Goal: Task Accomplishment & Management: Manage account settings

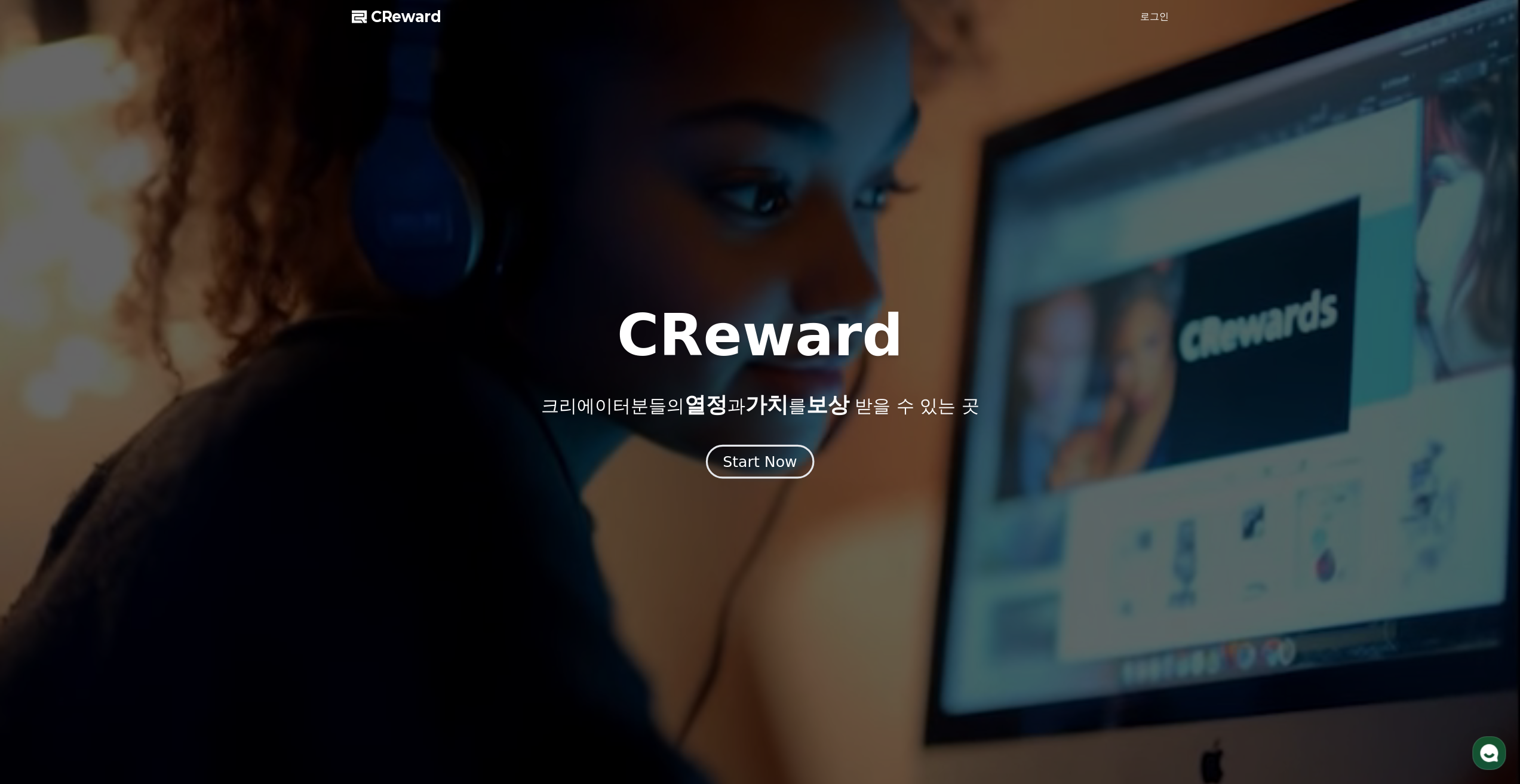
click at [754, 466] on div "Start Now" at bounding box center [759, 462] width 74 height 20
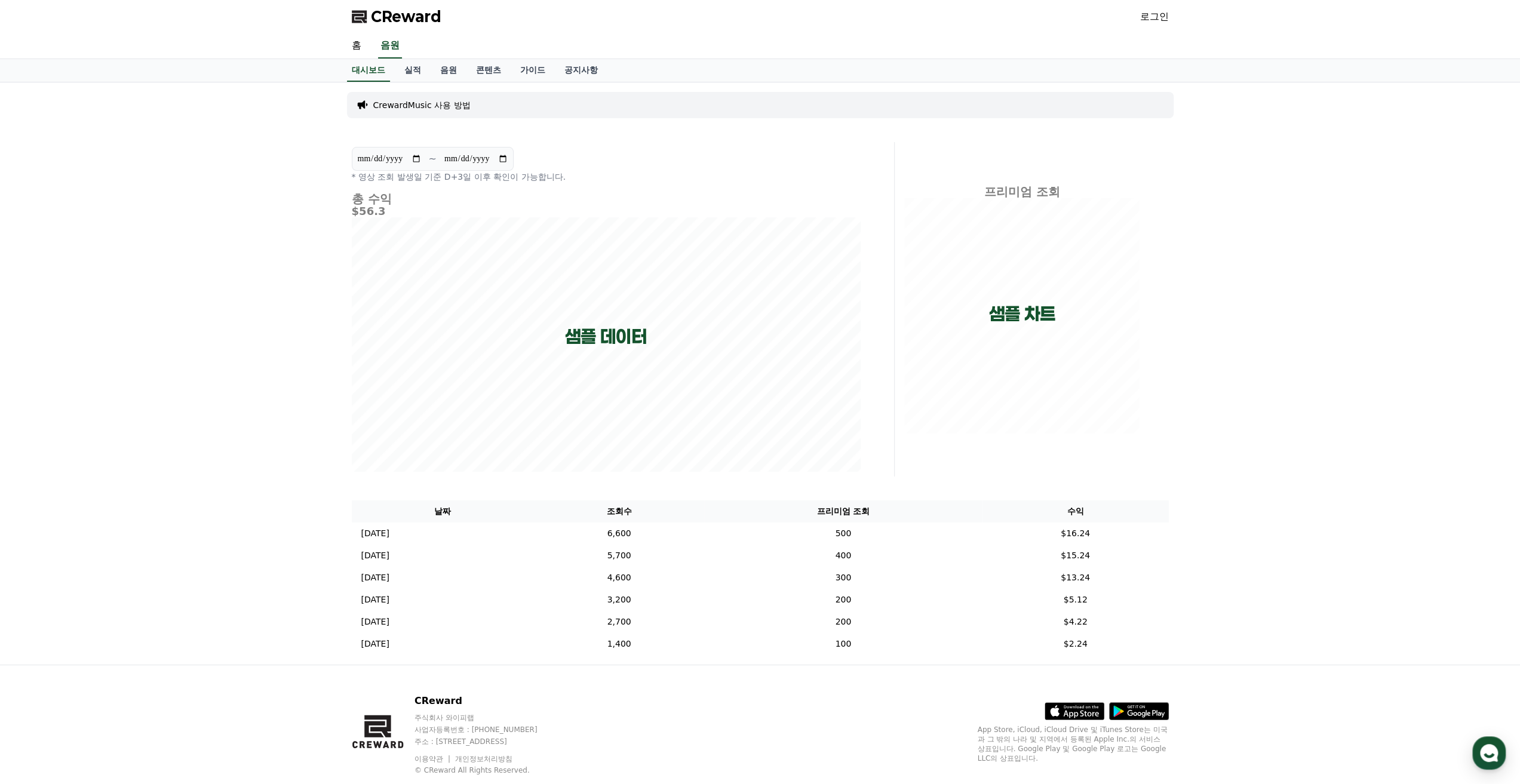
click at [1158, 15] on link "로그인" at bounding box center [1154, 17] width 29 height 15
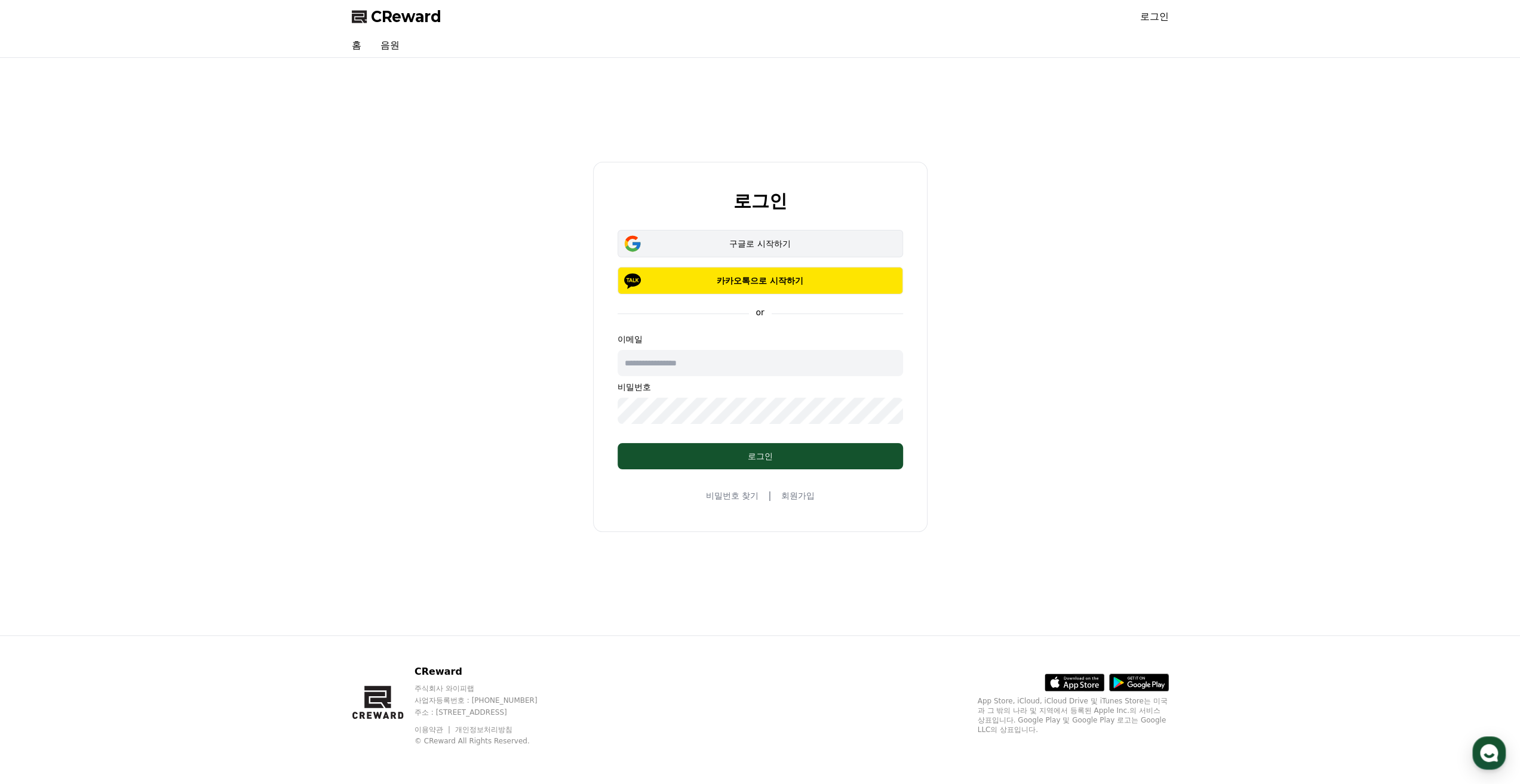
click at [801, 252] on button "구글로 시작하기" at bounding box center [760, 243] width 285 height 27
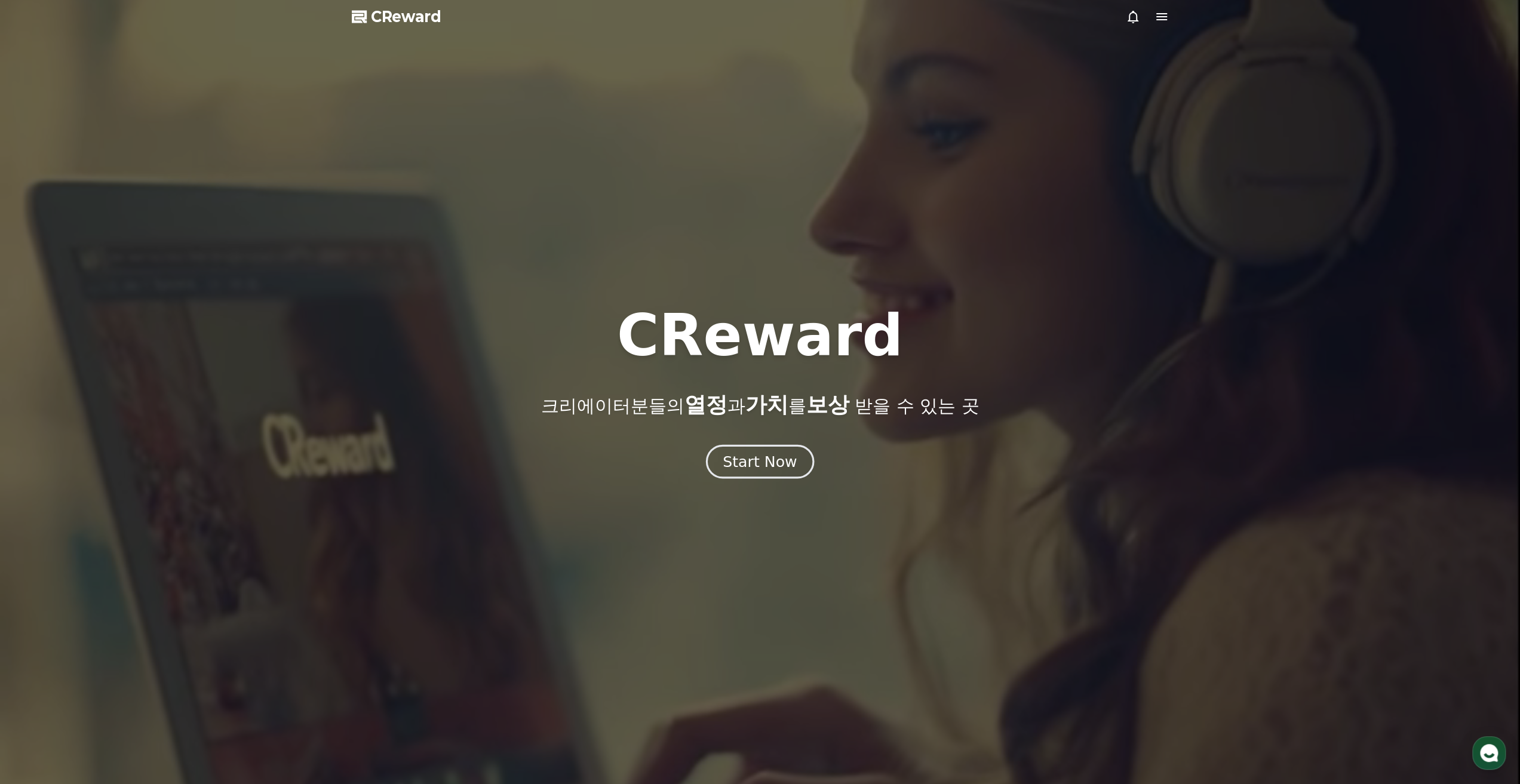
click at [771, 461] on div "Start Now" at bounding box center [759, 462] width 74 height 20
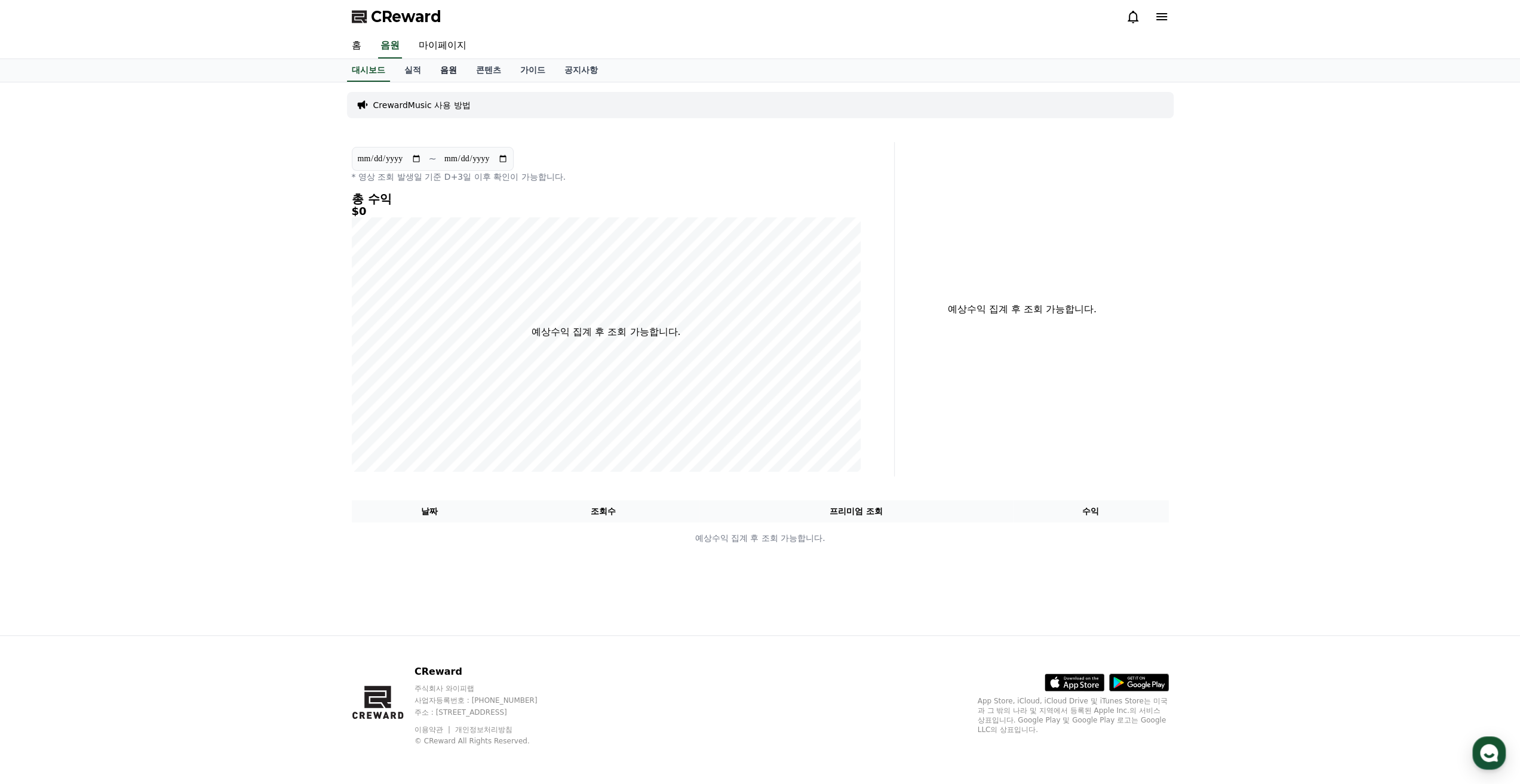
click at [455, 79] on link "음원" at bounding box center [449, 71] width 36 height 23
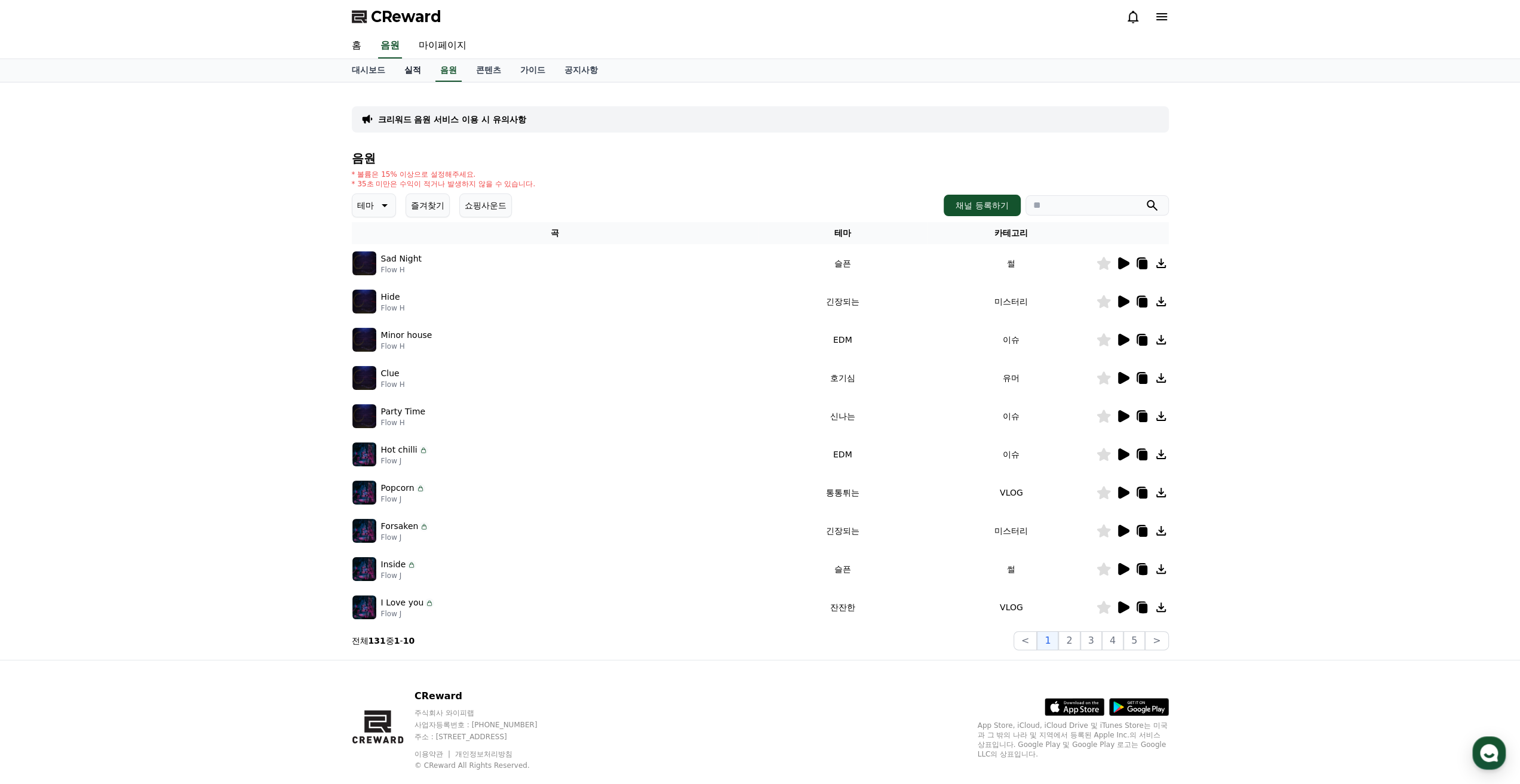
click at [421, 67] on link "실적" at bounding box center [412, 71] width 36 height 23
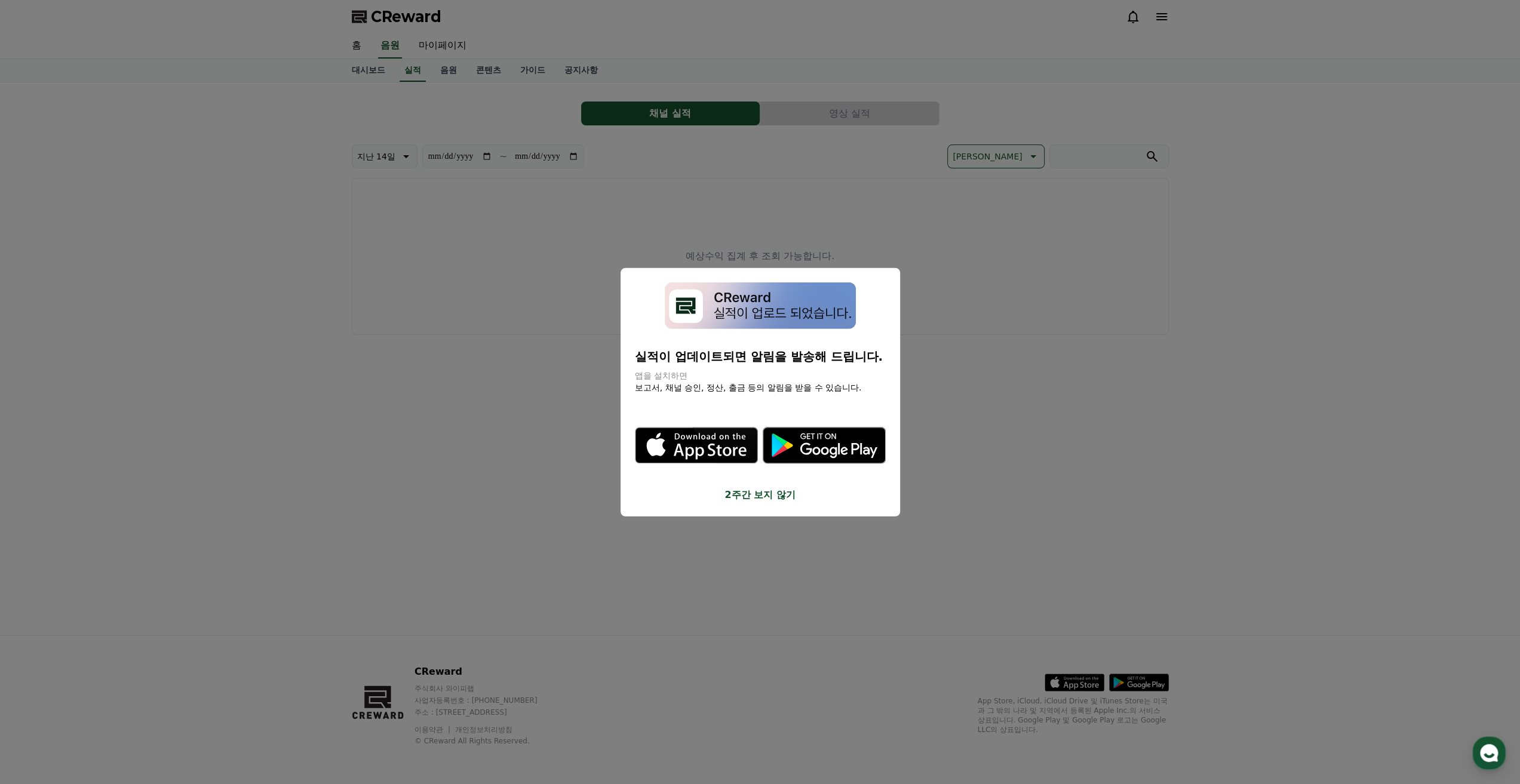
click at [371, 65] on button "close modal" at bounding box center [760, 392] width 1520 height 784
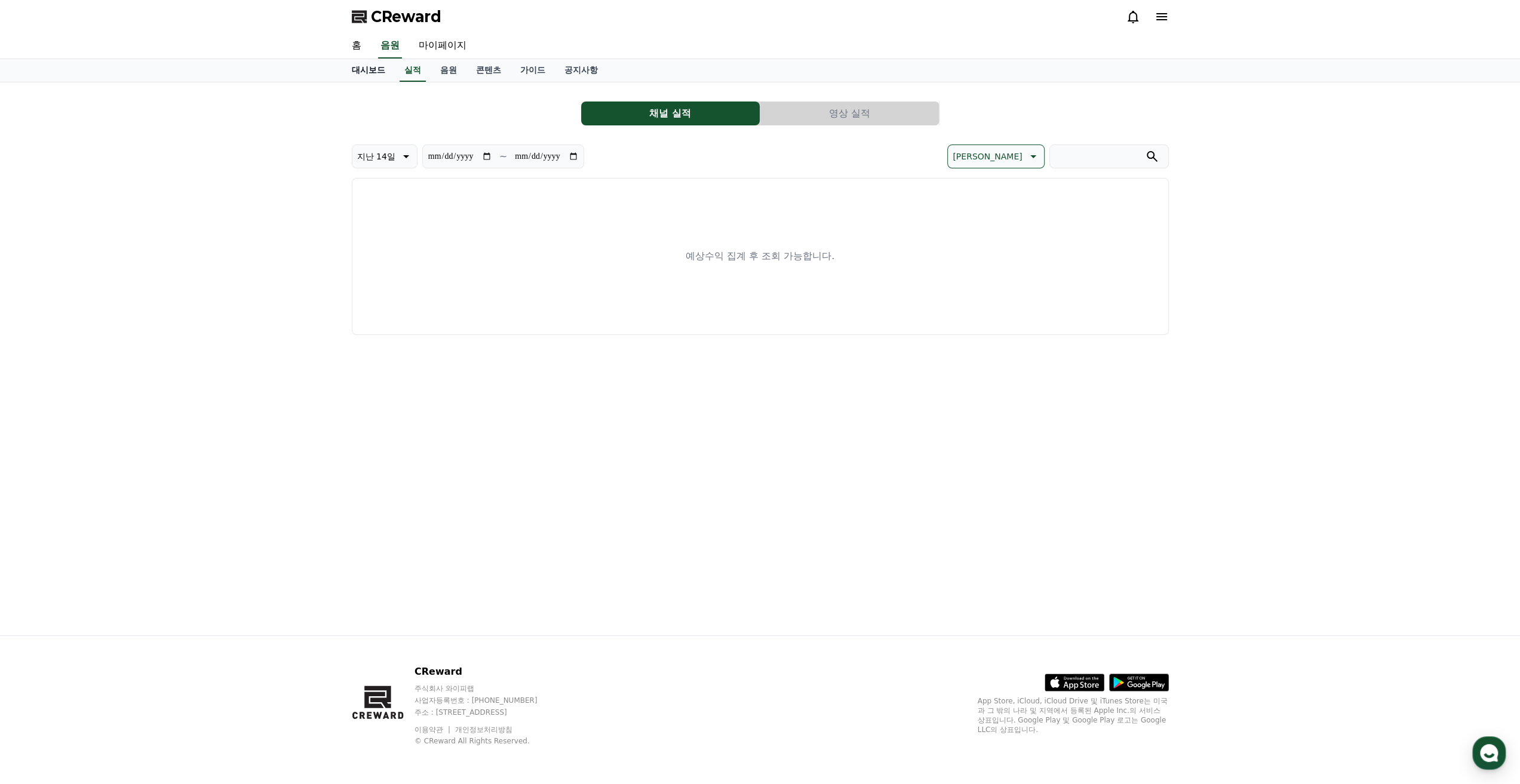
click at [371, 71] on link "대시보드" at bounding box center [369, 71] width 53 height 23
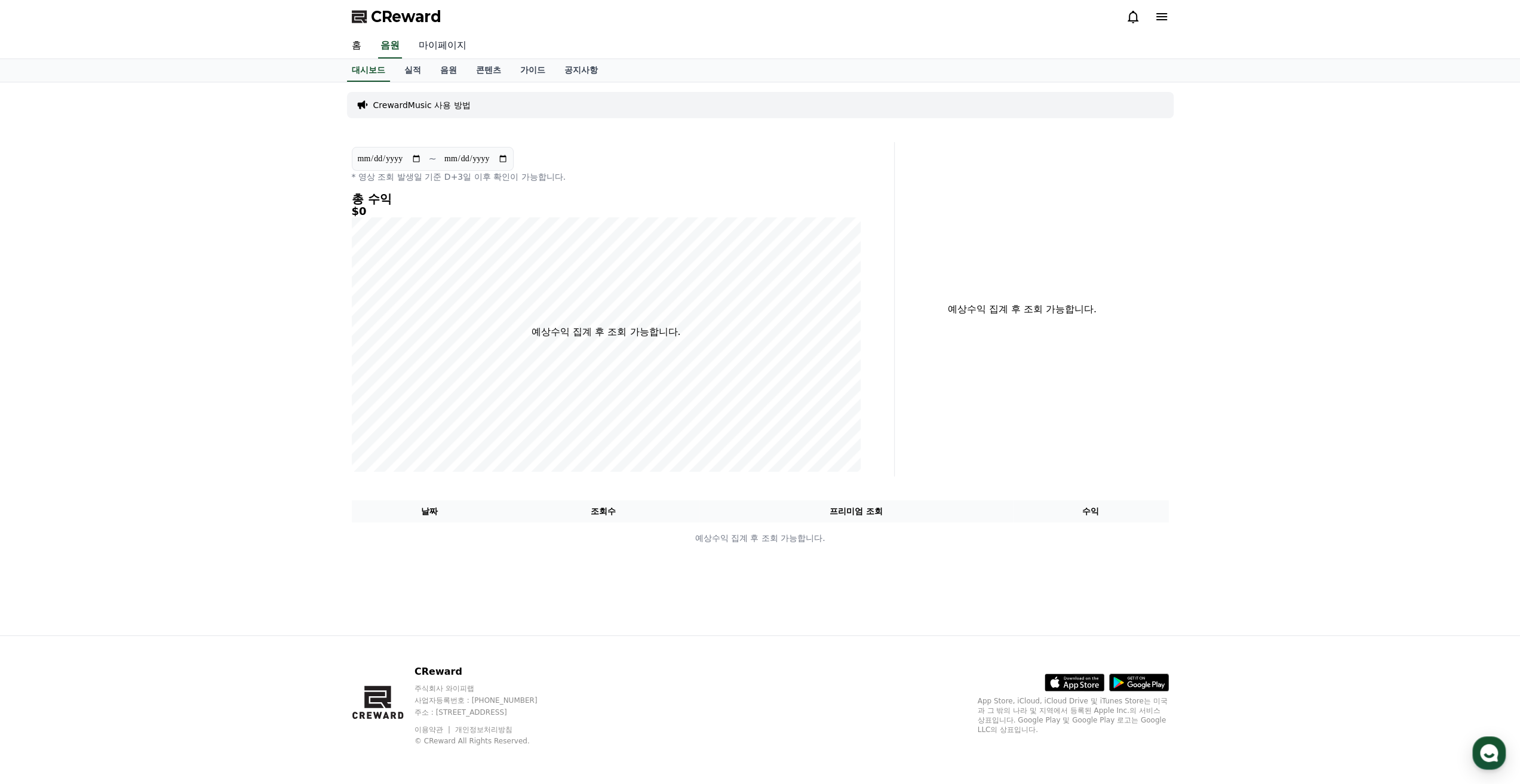
click at [449, 43] on link "마이페이지" at bounding box center [442, 46] width 67 height 25
select select "**********"
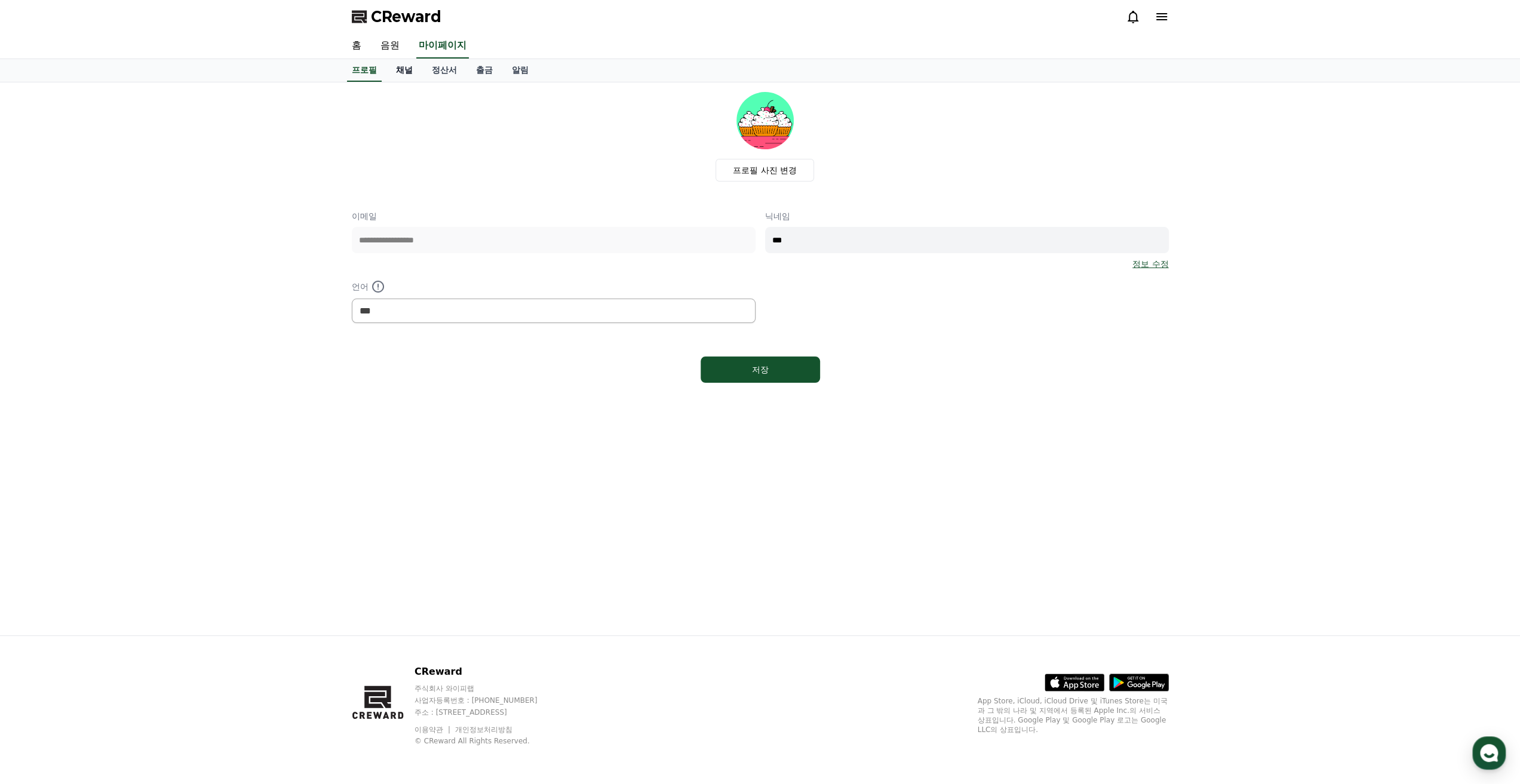
click at [404, 72] on link "채널" at bounding box center [404, 71] width 36 height 23
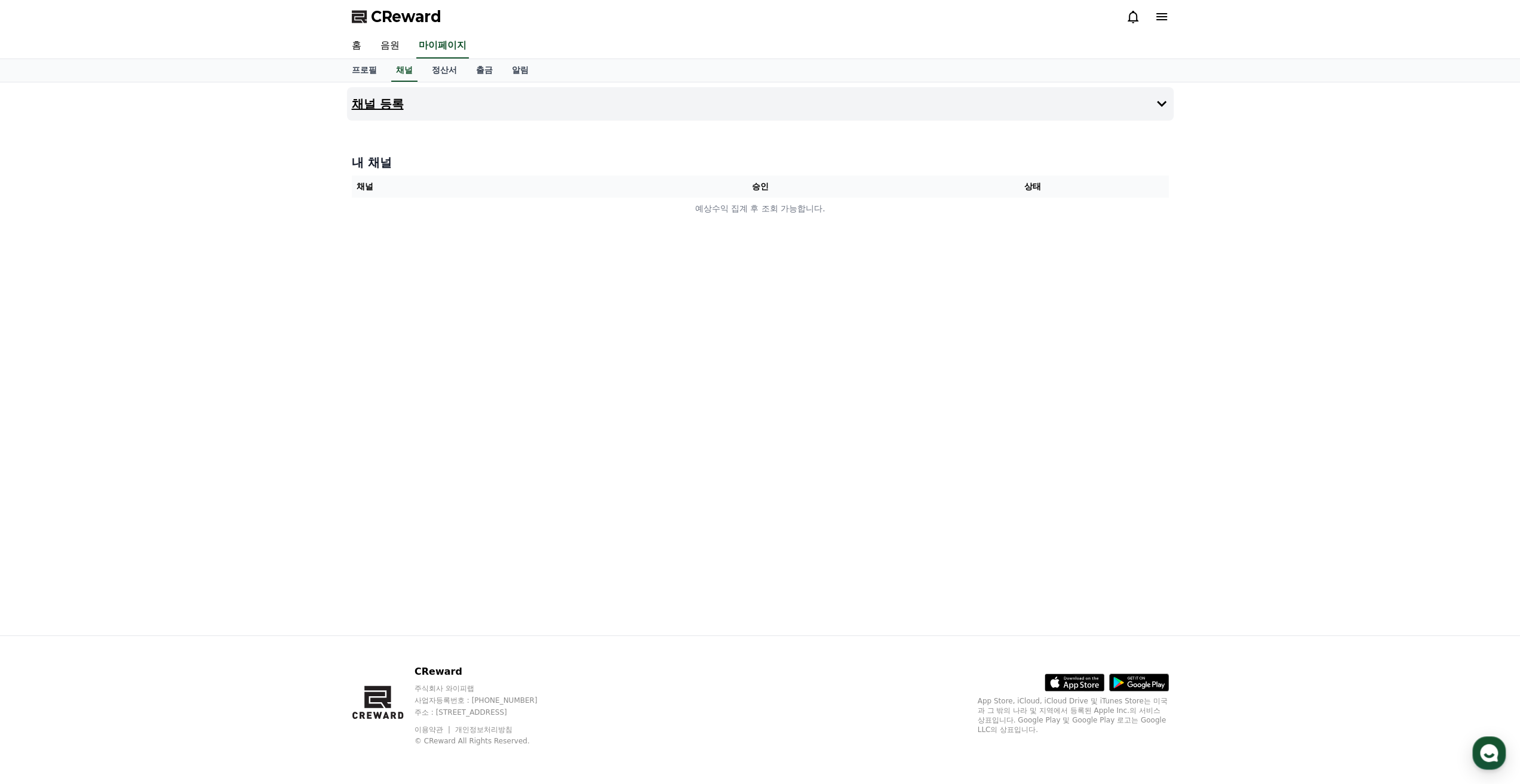
click at [404, 99] on button "채널 등록" at bounding box center [760, 104] width 827 height 34
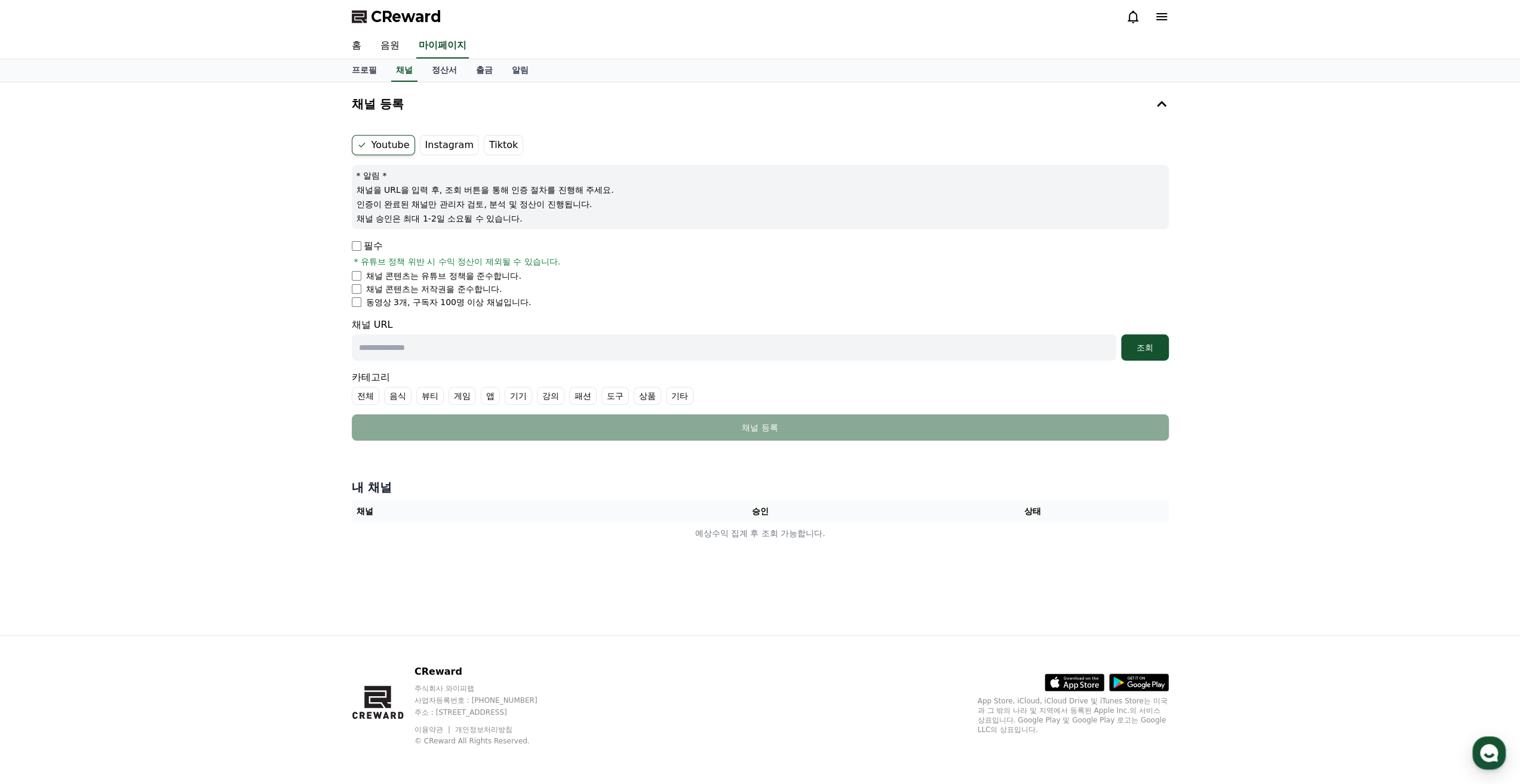
click at [459, 355] on input "text" at bounding box center [734, 347] width 764 height 26
paste input "**********"
type input "**********"
click at [1136, 347] on div "조회" at bounding box center [1145, 348] width 38 height 12
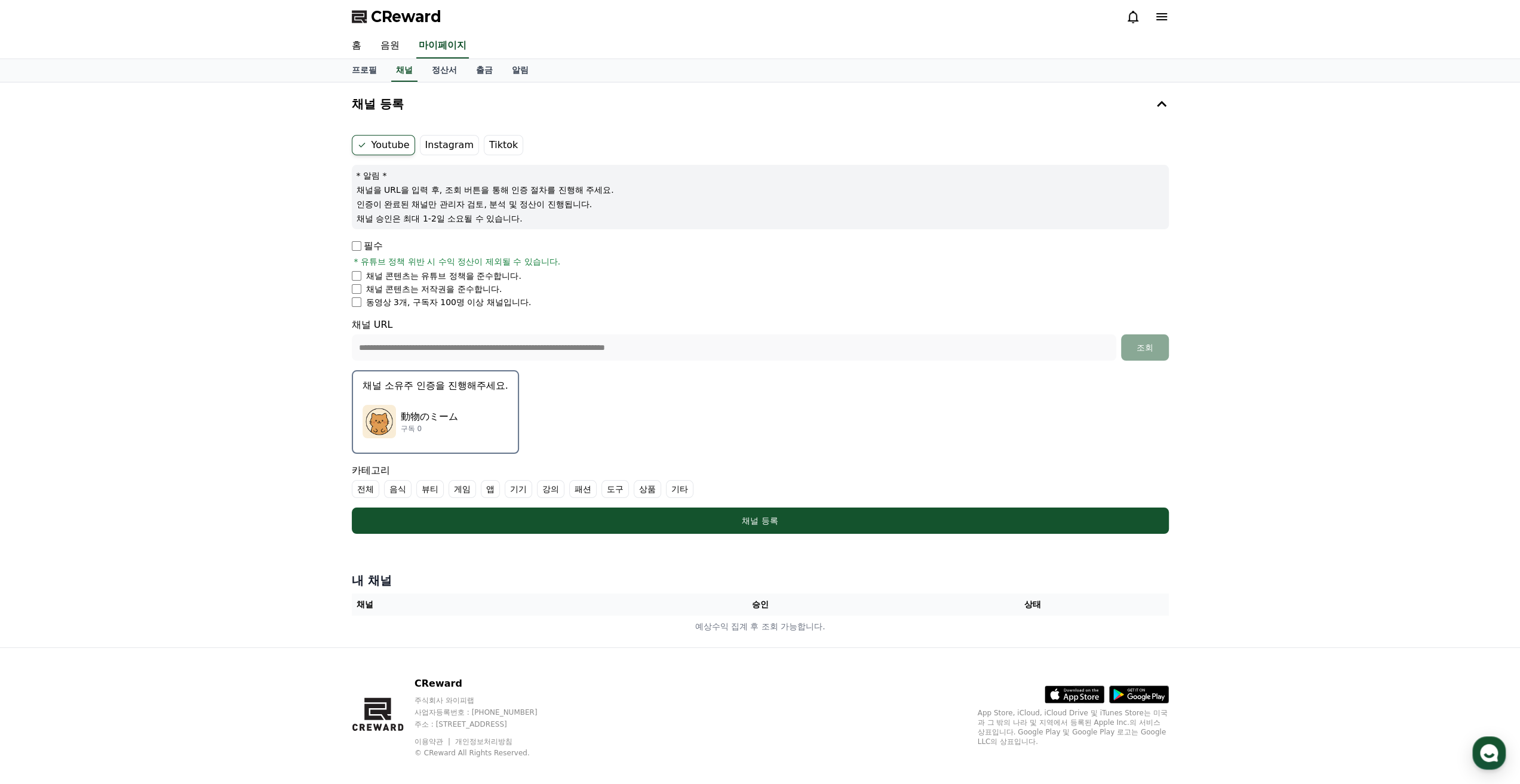
click at [422, 396] on button "채널 소유주 인증을 진행해주세요. 動物のミーム 구독 0" at bounding box center [435, 412] width 167 height 84
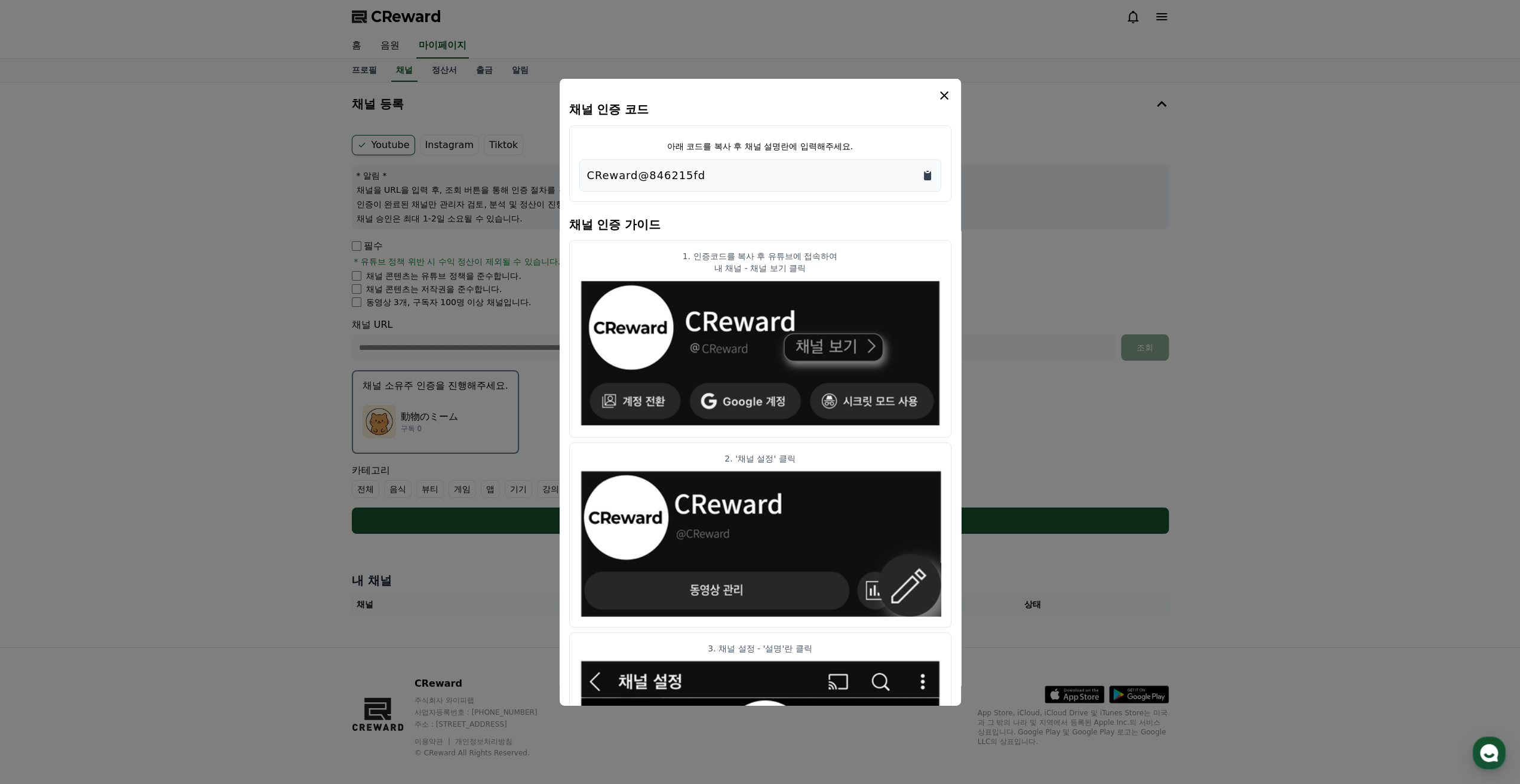
click at [929, 174] on icon "Copy to clipboard" at bounding box center [927, 175] width 7 height 9
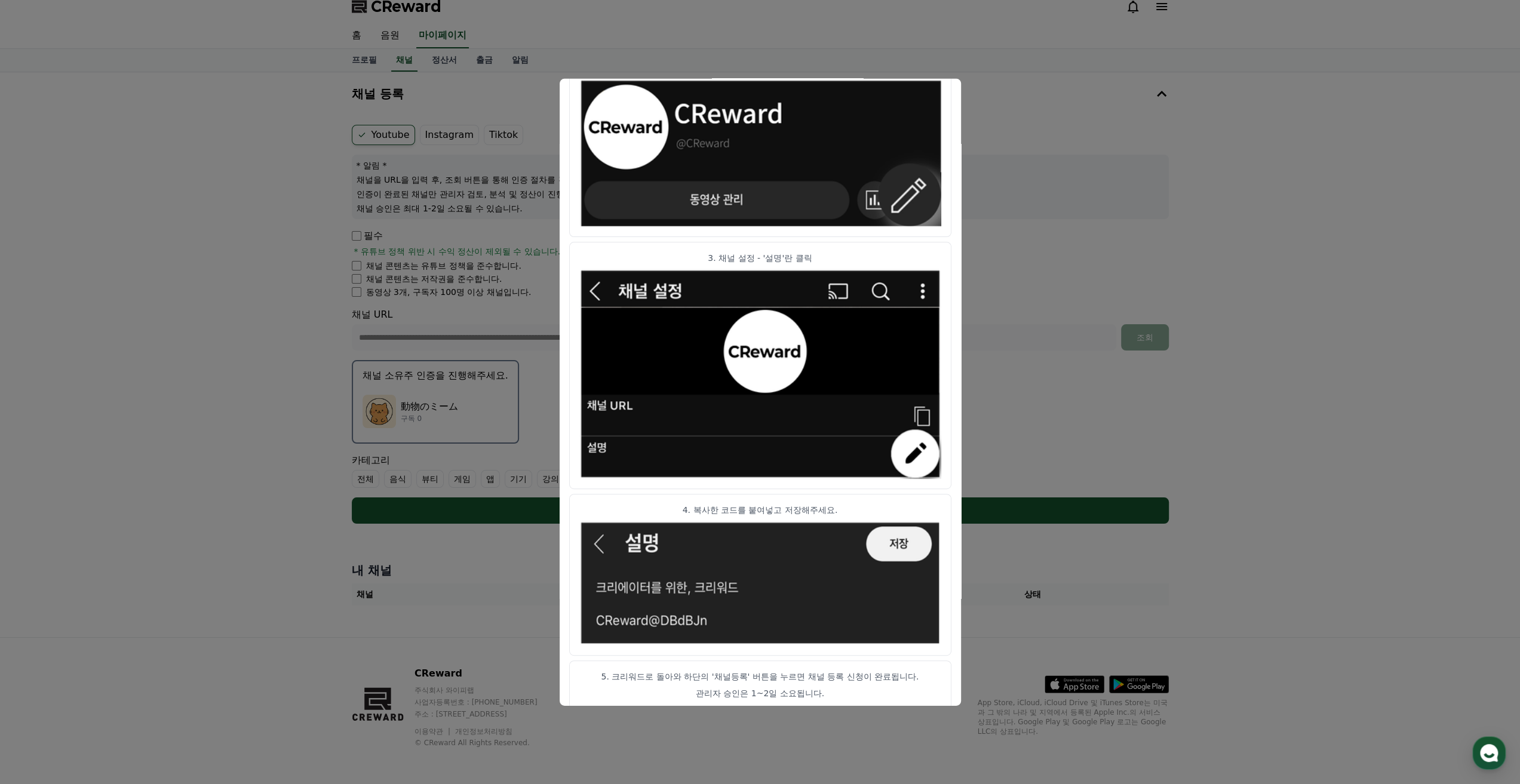
scroll to position [402, 0]
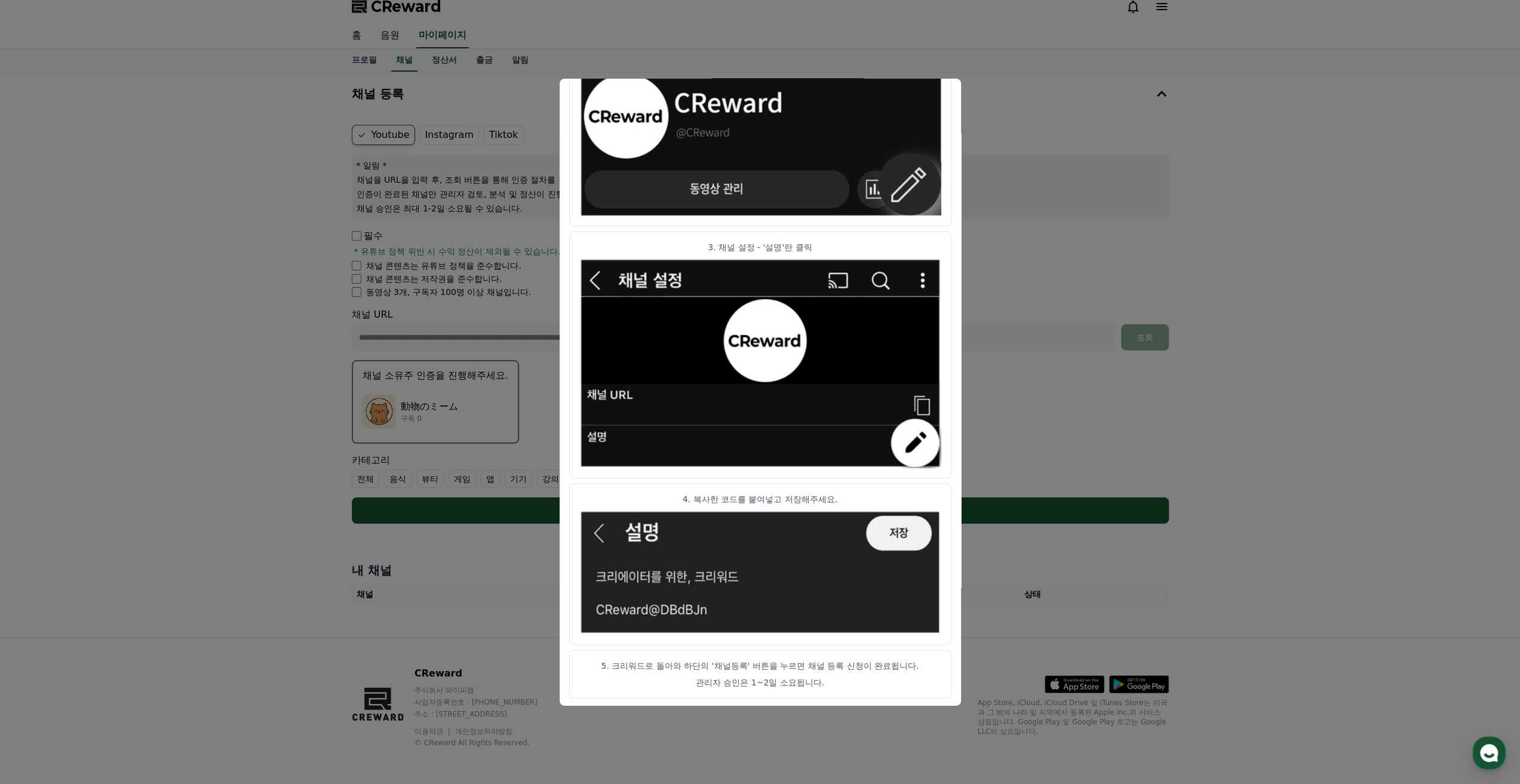
click at [1061, 451] on button "close modal" at bounding box center [760, 392] width 1520 height 784
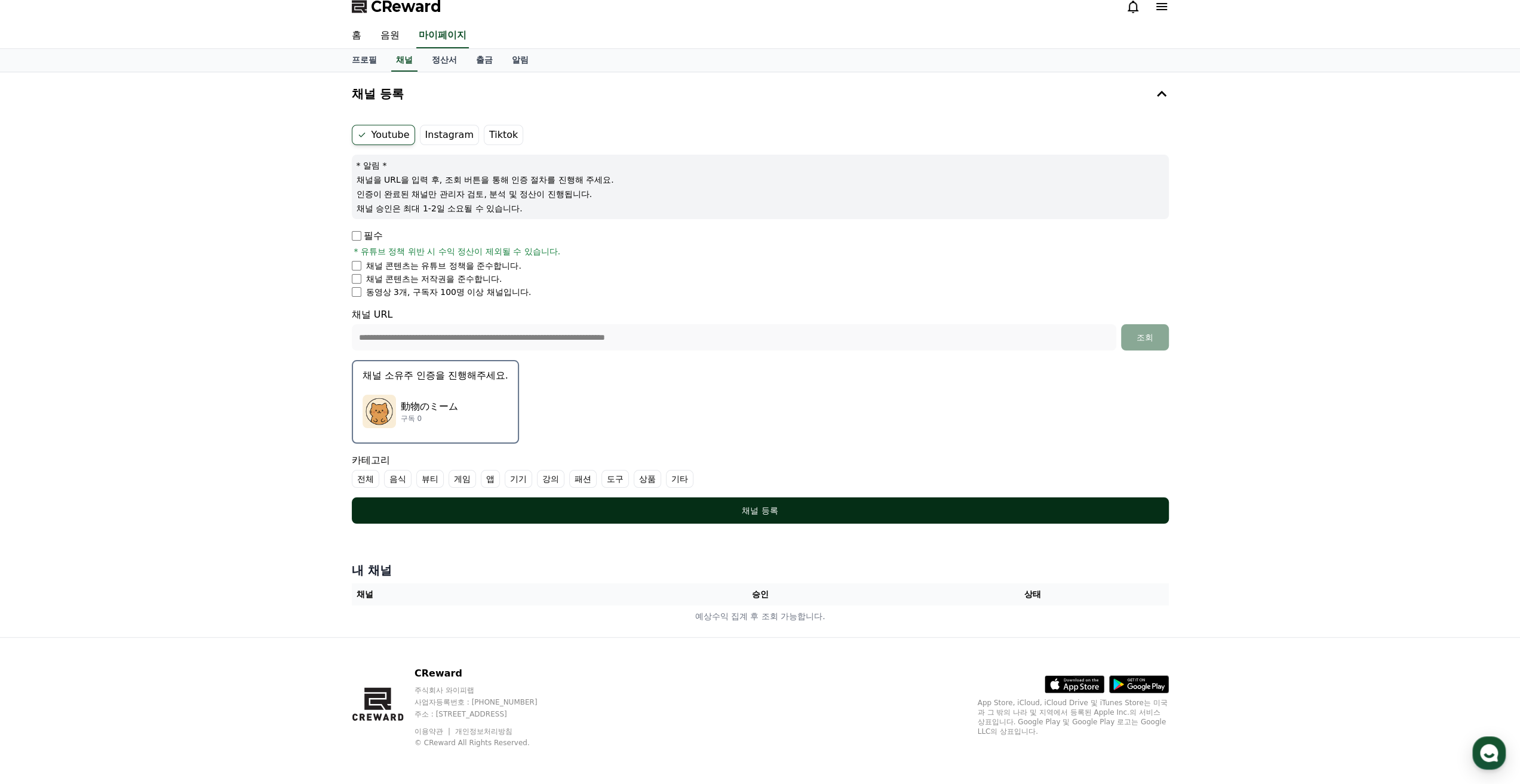
click at [926, 501] on button "채널 등록" at bounding box center [761, 510] width 817 height 26
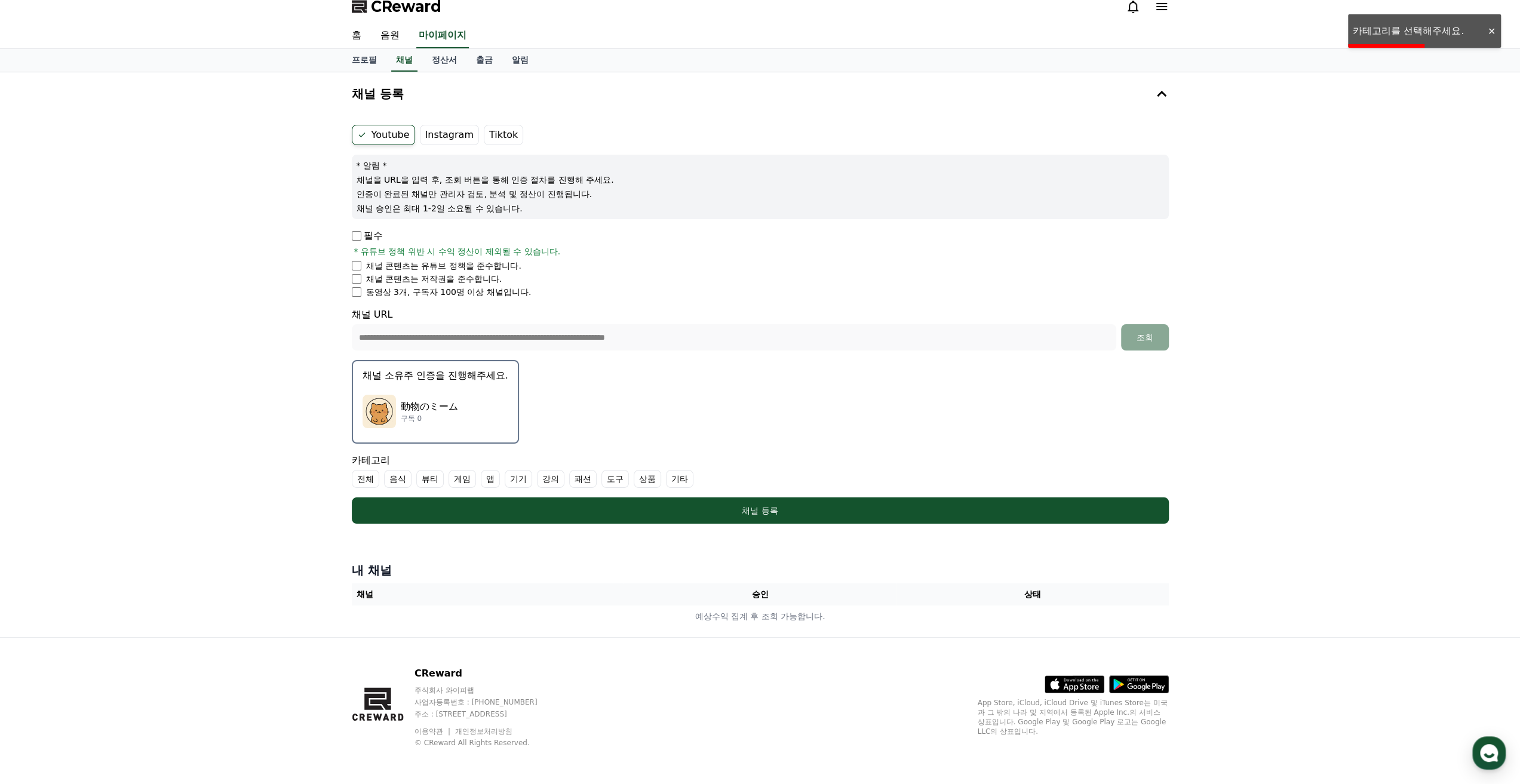
scroll to position [0, 0]
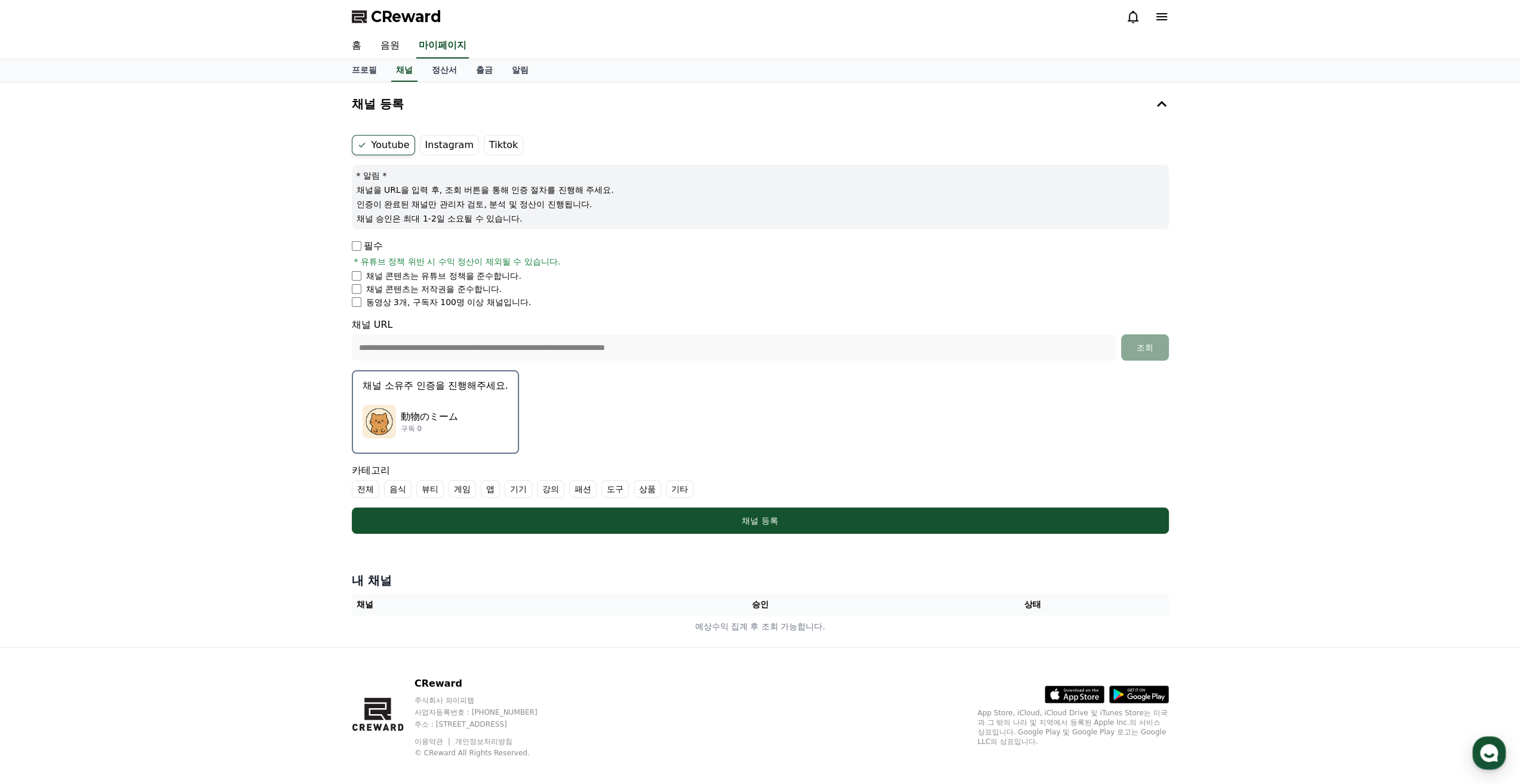
click at [680, 494] on label "기타" at bounding box center [679, 489] width 27 height 18
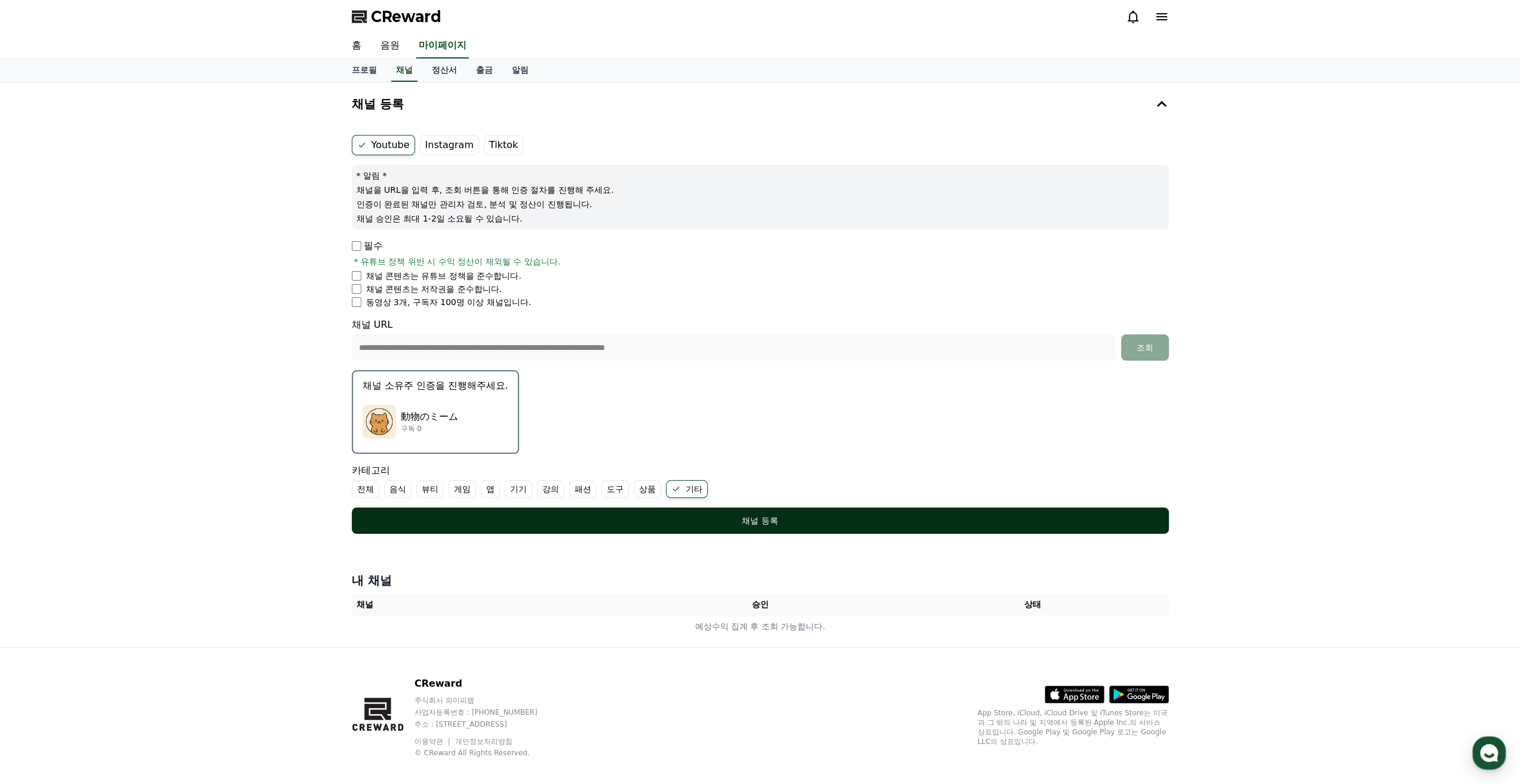
click at [681, 522] on div "채널 등록" at bounding box center [760, 520] width 770 height 12
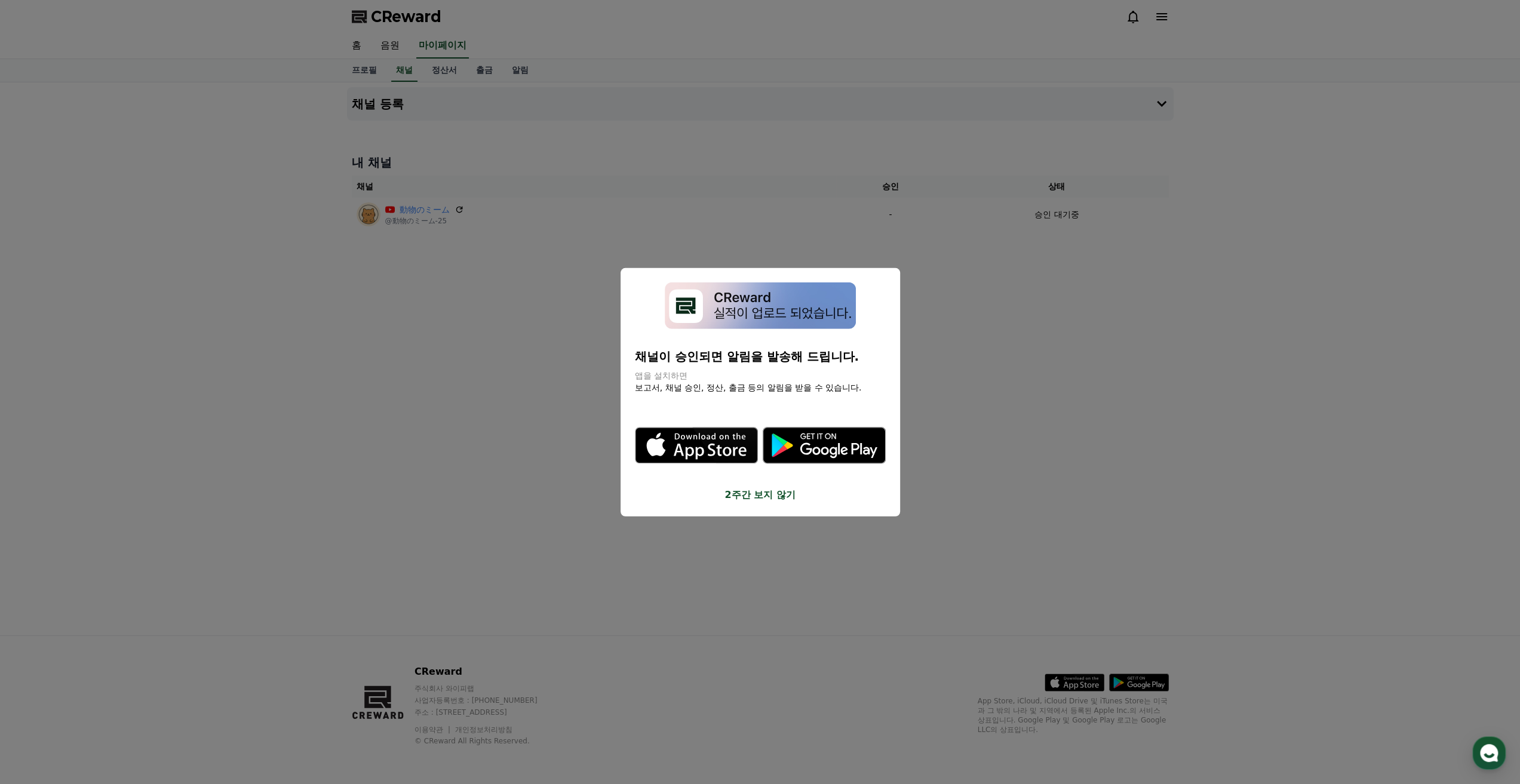
click at [1115, 373] on button "close modal" at bounding box center [760, 392] width 1520 height 784
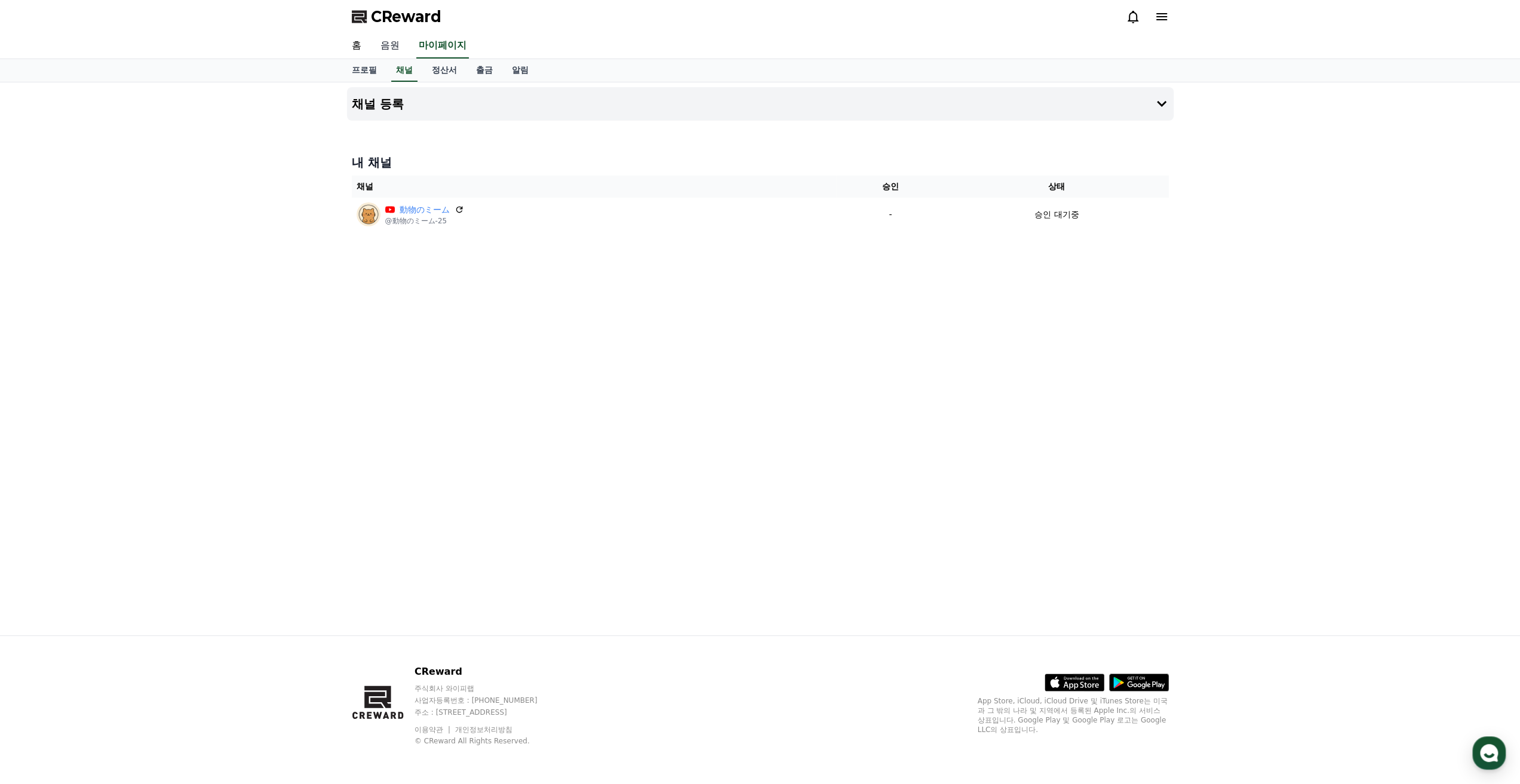
click at [398, 42] on link "음원" at bounding box center [390, 46] width 38 height 25
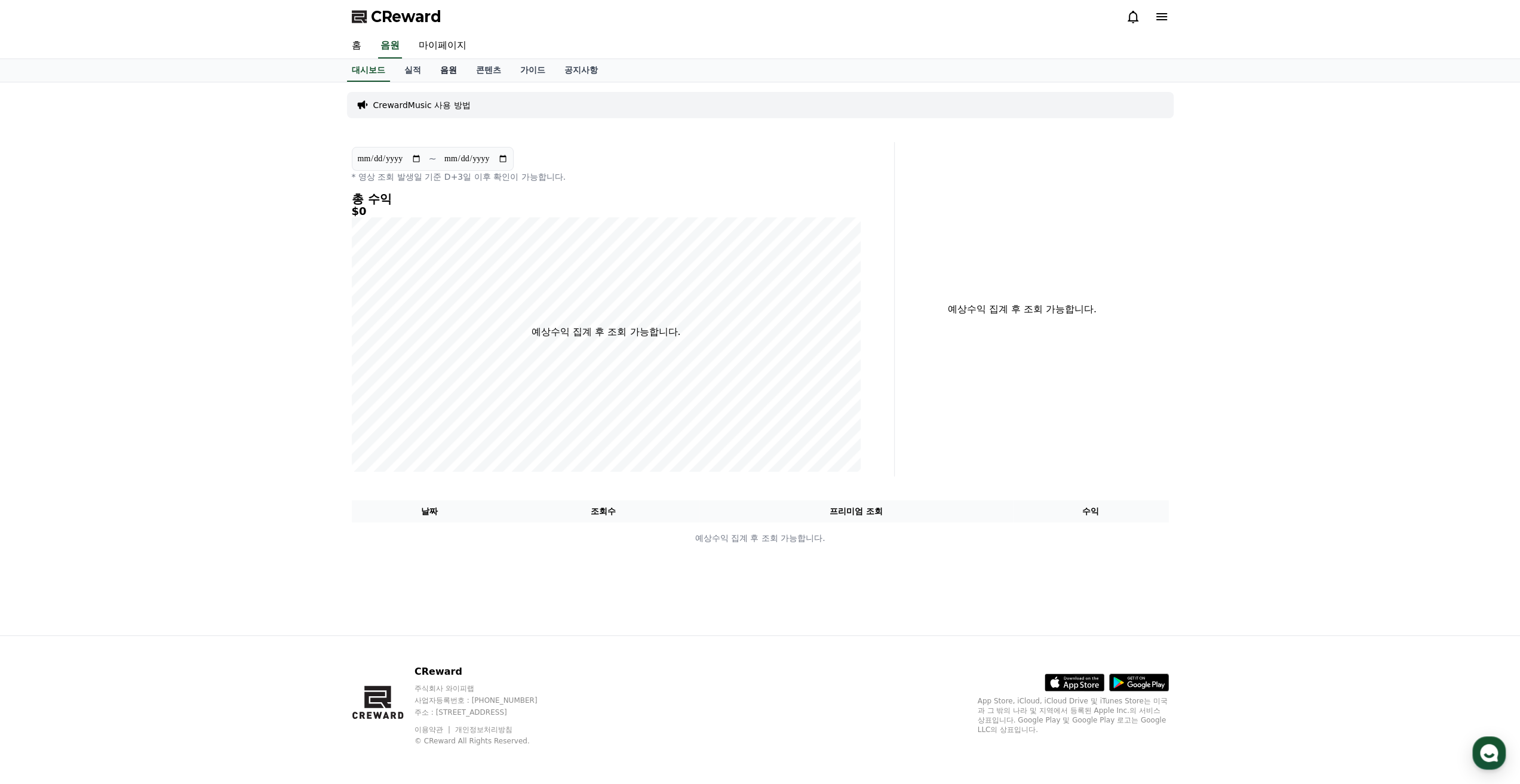
click at [442, 78] on link "음원" at bounding box center [449, 71] width 36 height 23
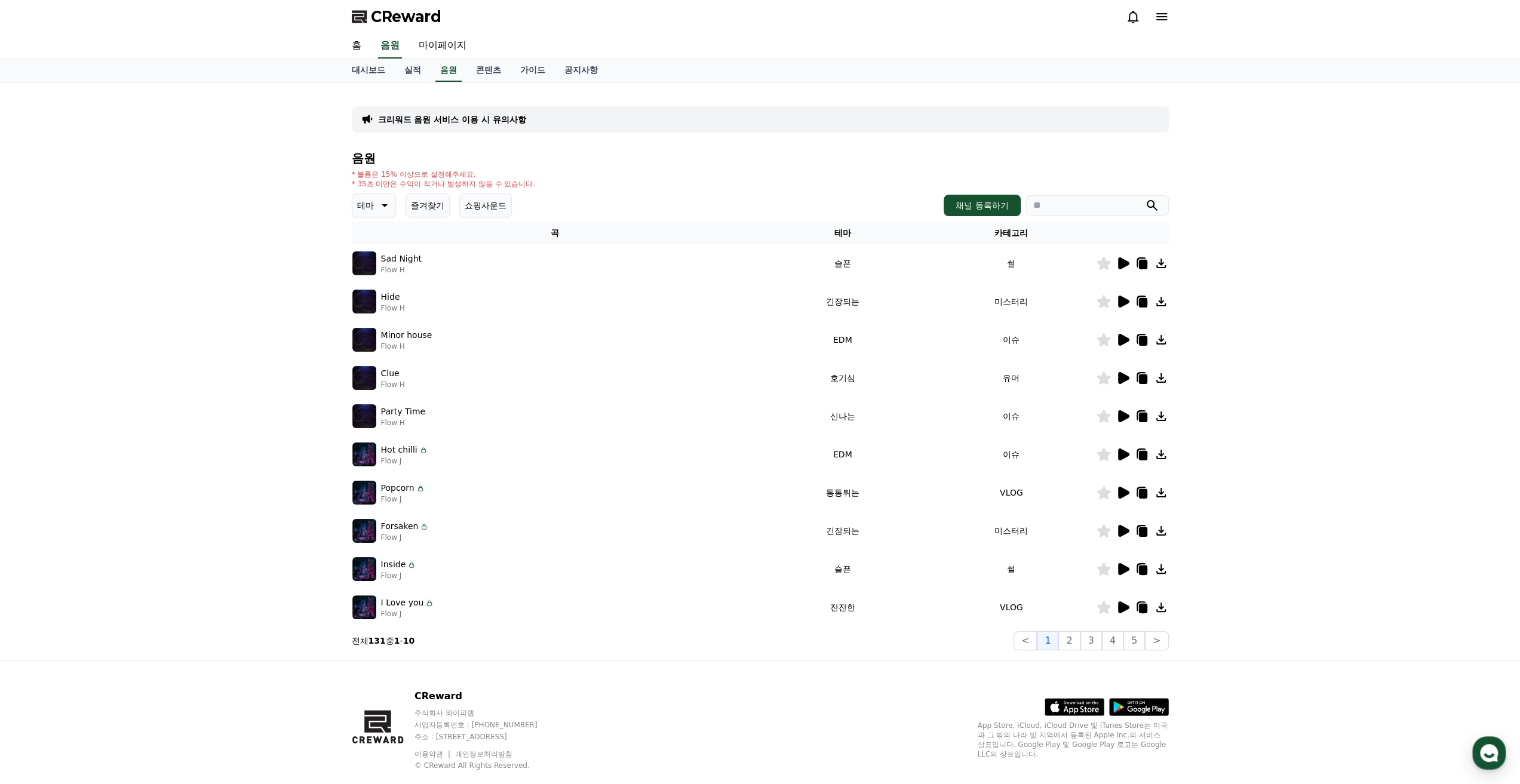
click at [1124, 375] on icon at bounding box center [1124, 378] width 11 height 12
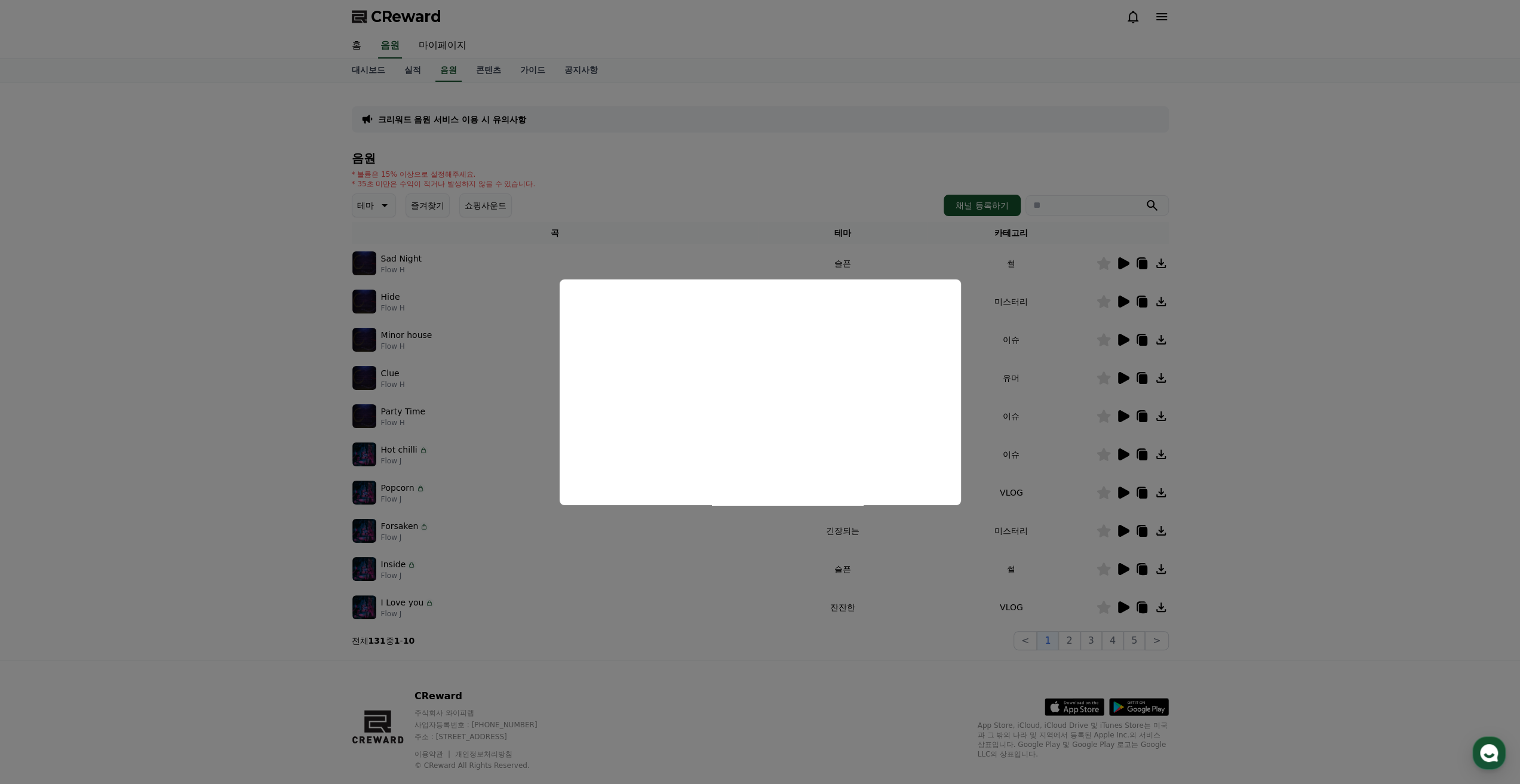
click at [1195, 653] on button "close modal" at bounding box center [760, 392] width 1520 height 784
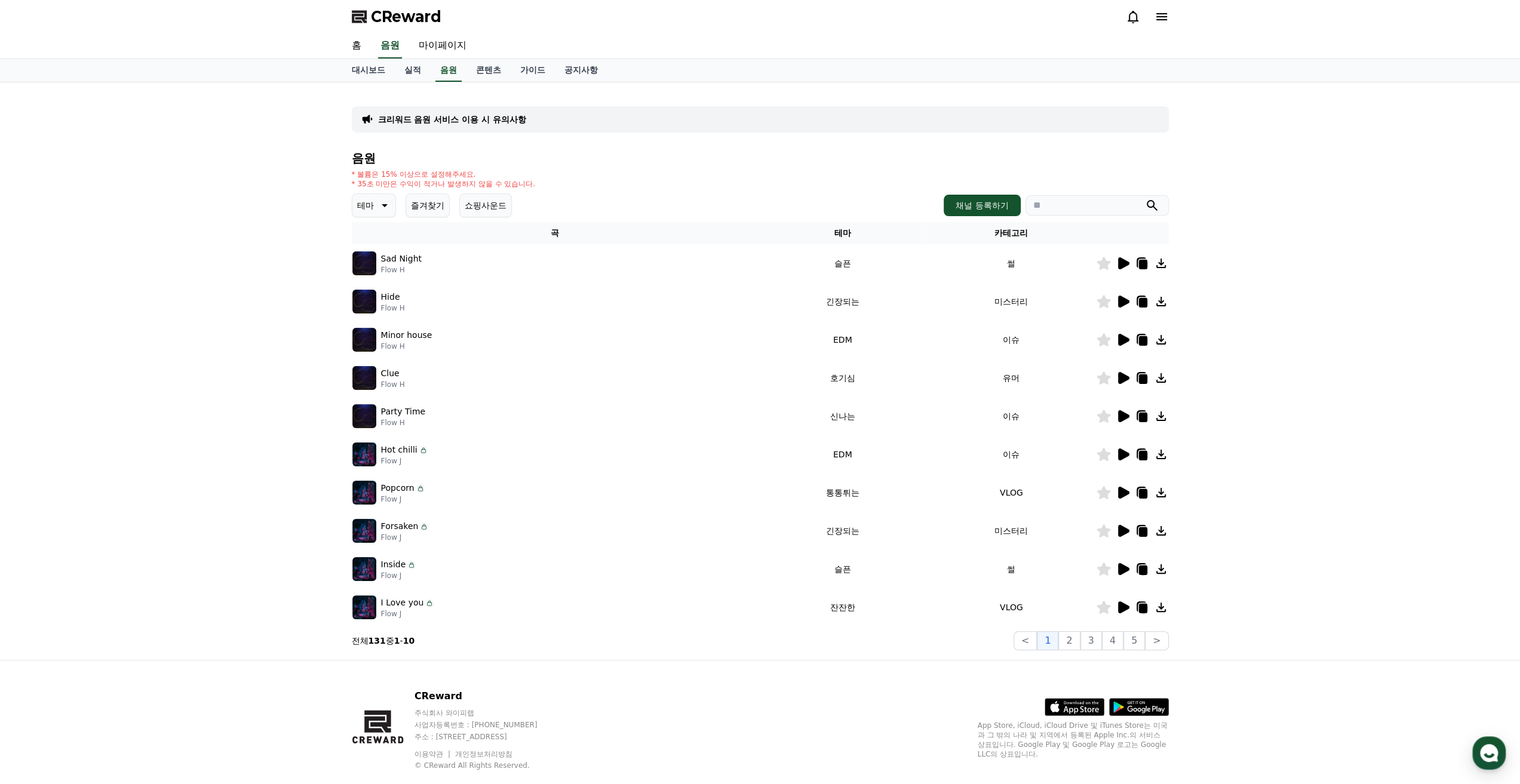
click at [1118, 412] on icon at bounding box center [1124, 416] width 11 height 12
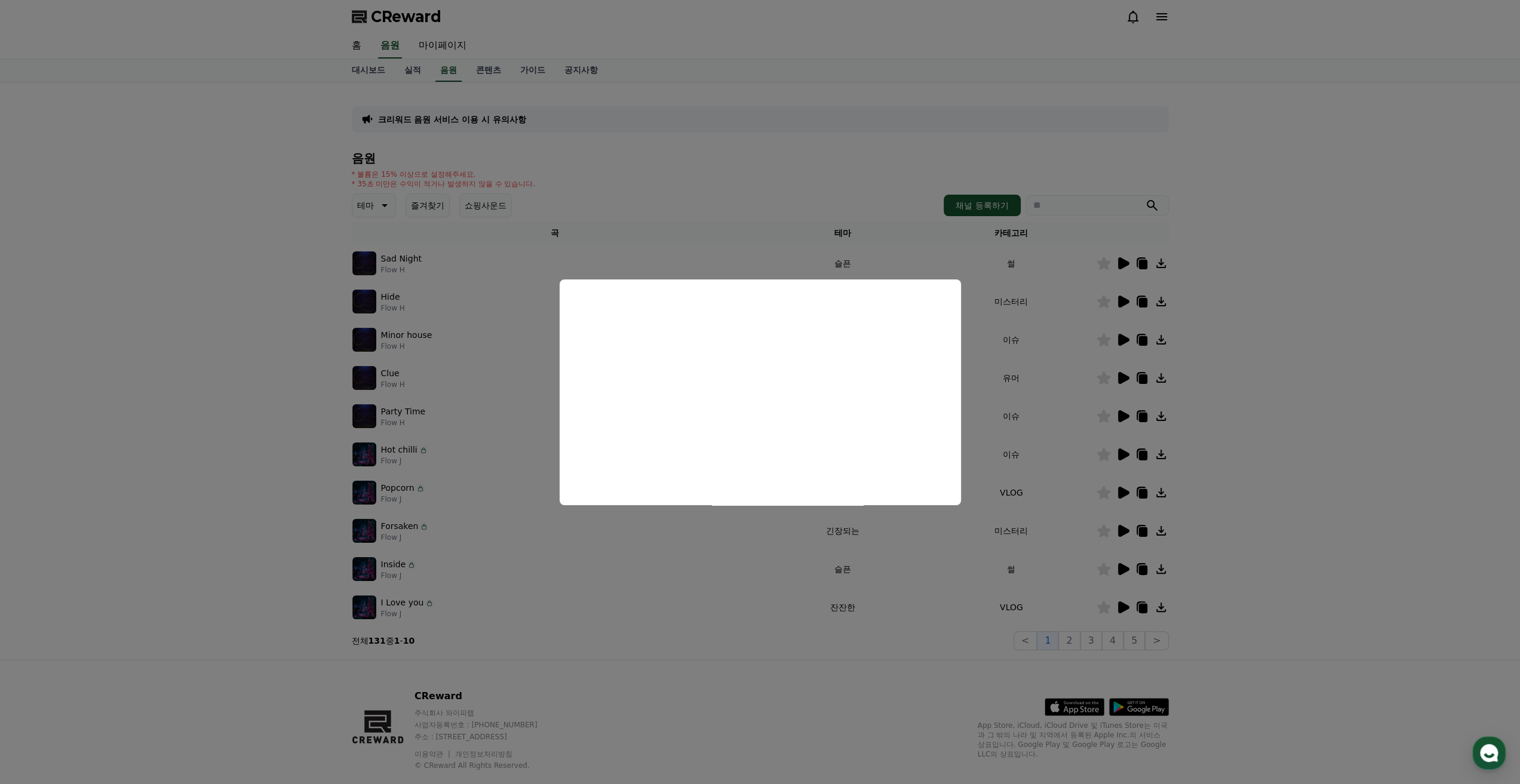
click at [1125, 417] on button "close modal" at bounding box center [760, 392] width 1520 height 784
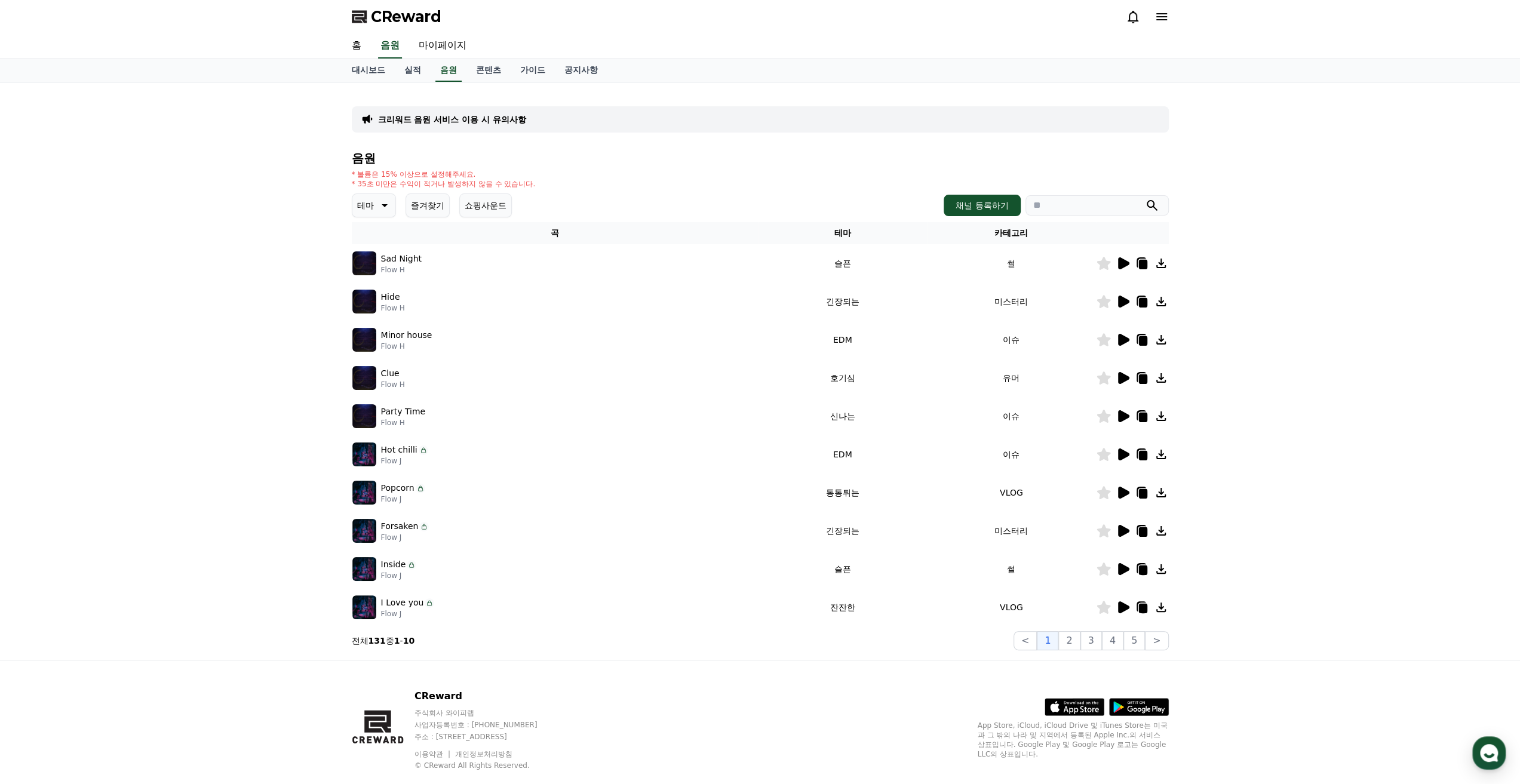
click at [1125, 417] on icon at bounding box center [1124, 416] width 11 height 12
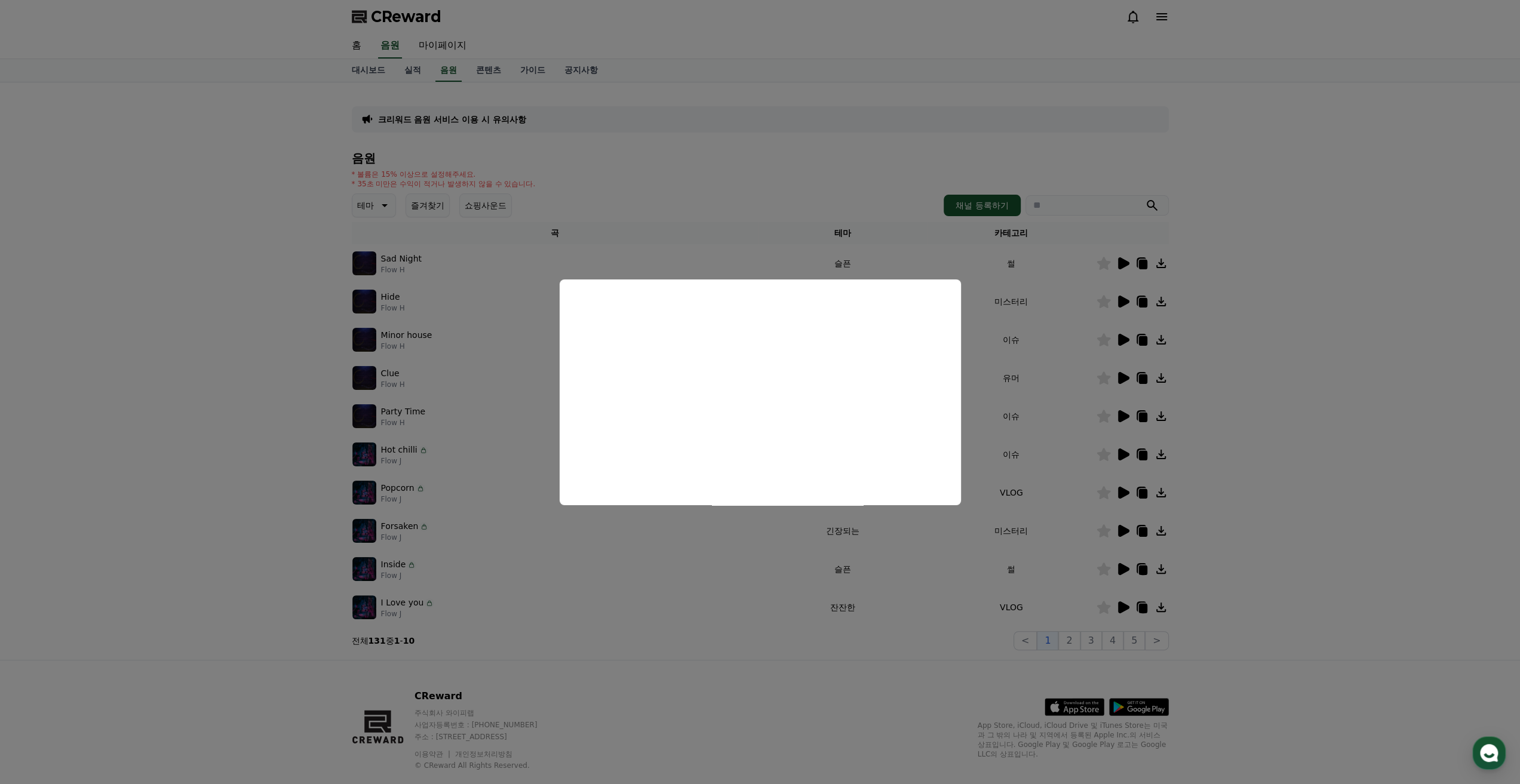
click at [1118, 453] on button "close modal" at bounding box center [760, 392] width 1520 height 784
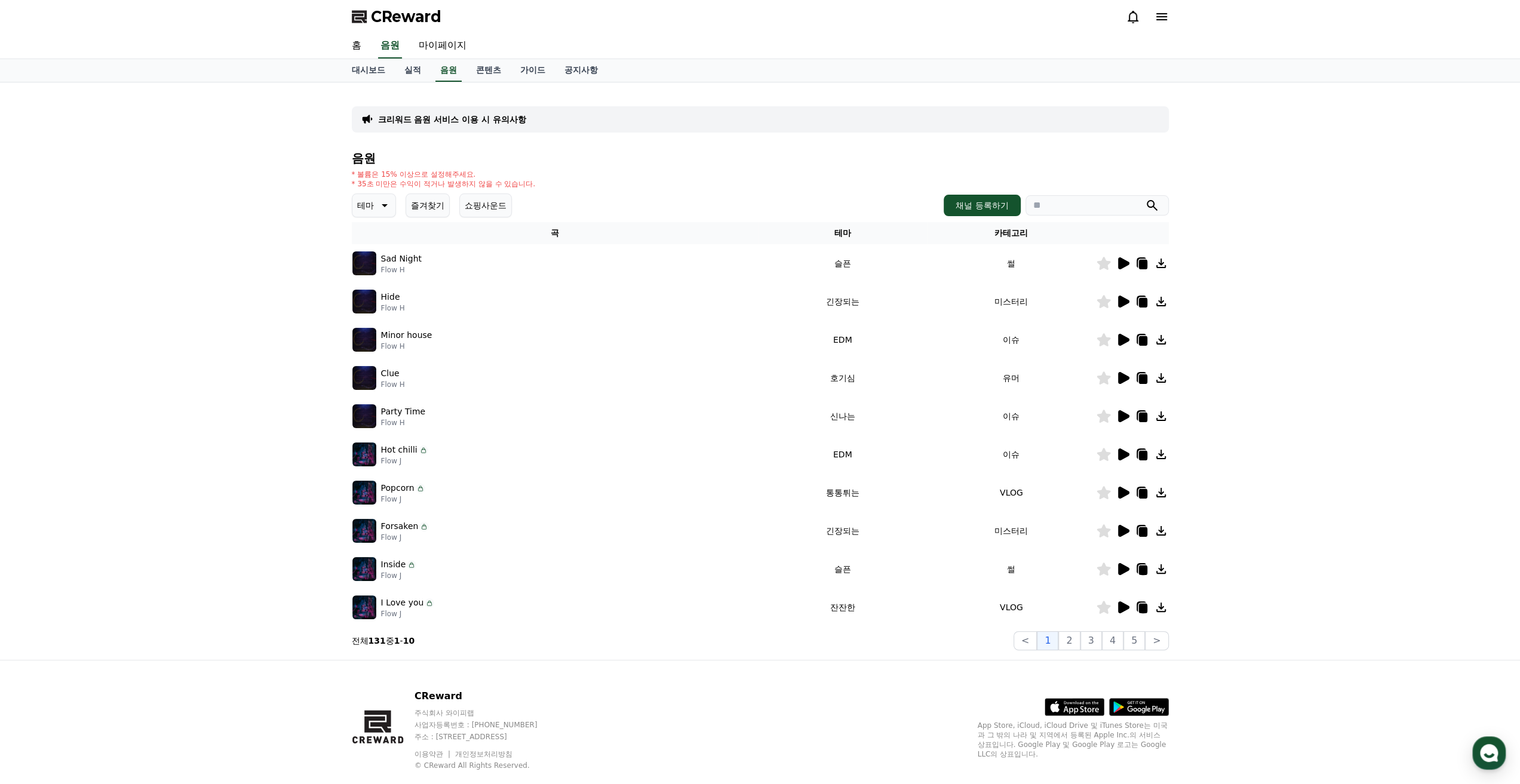
click at [1118, 452] on icon at bounding box center [1124, 454] width 11 height 12
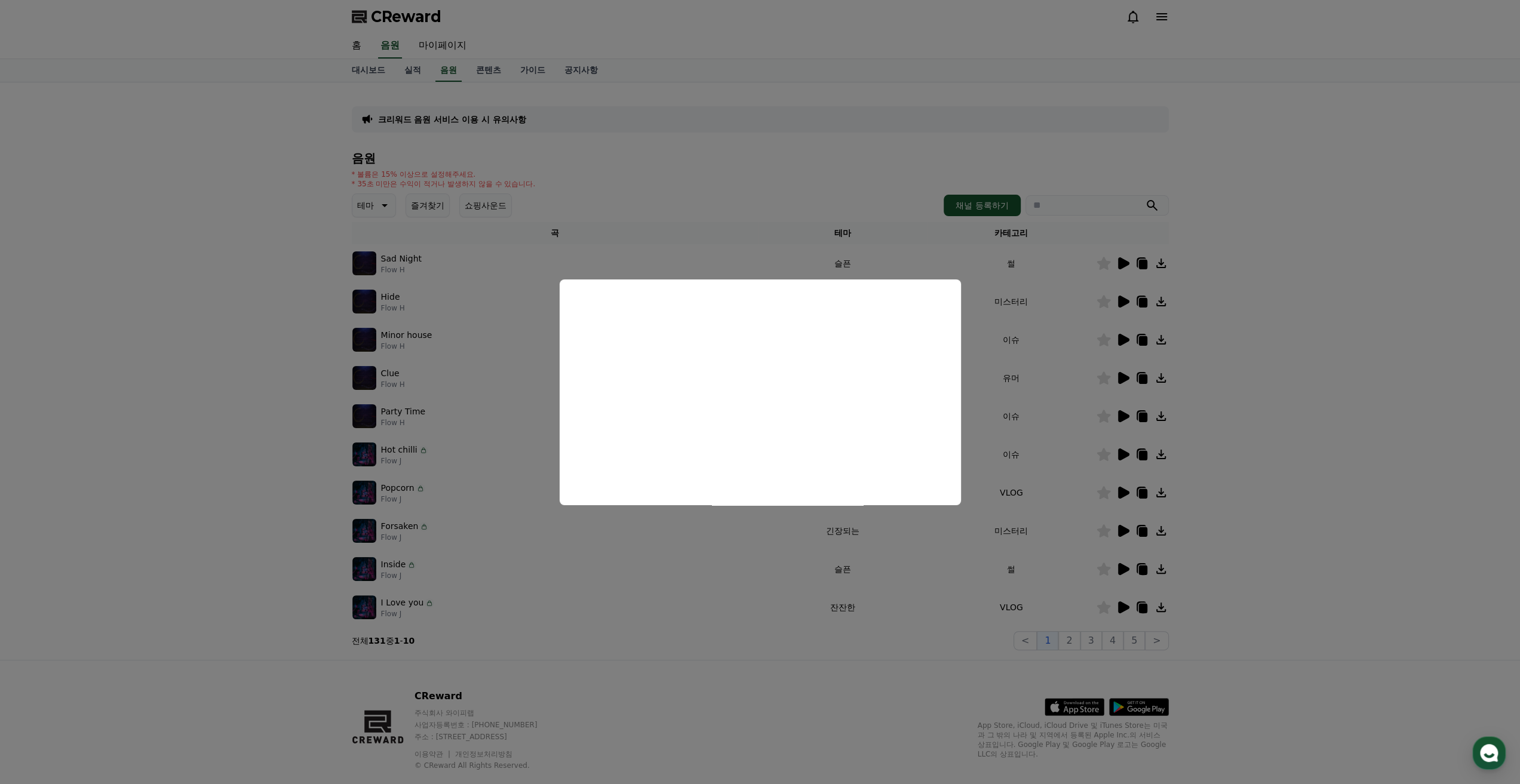
click at [1127, 571] on button "close modal" at bounding box center [760, 392] width 1520 height 784
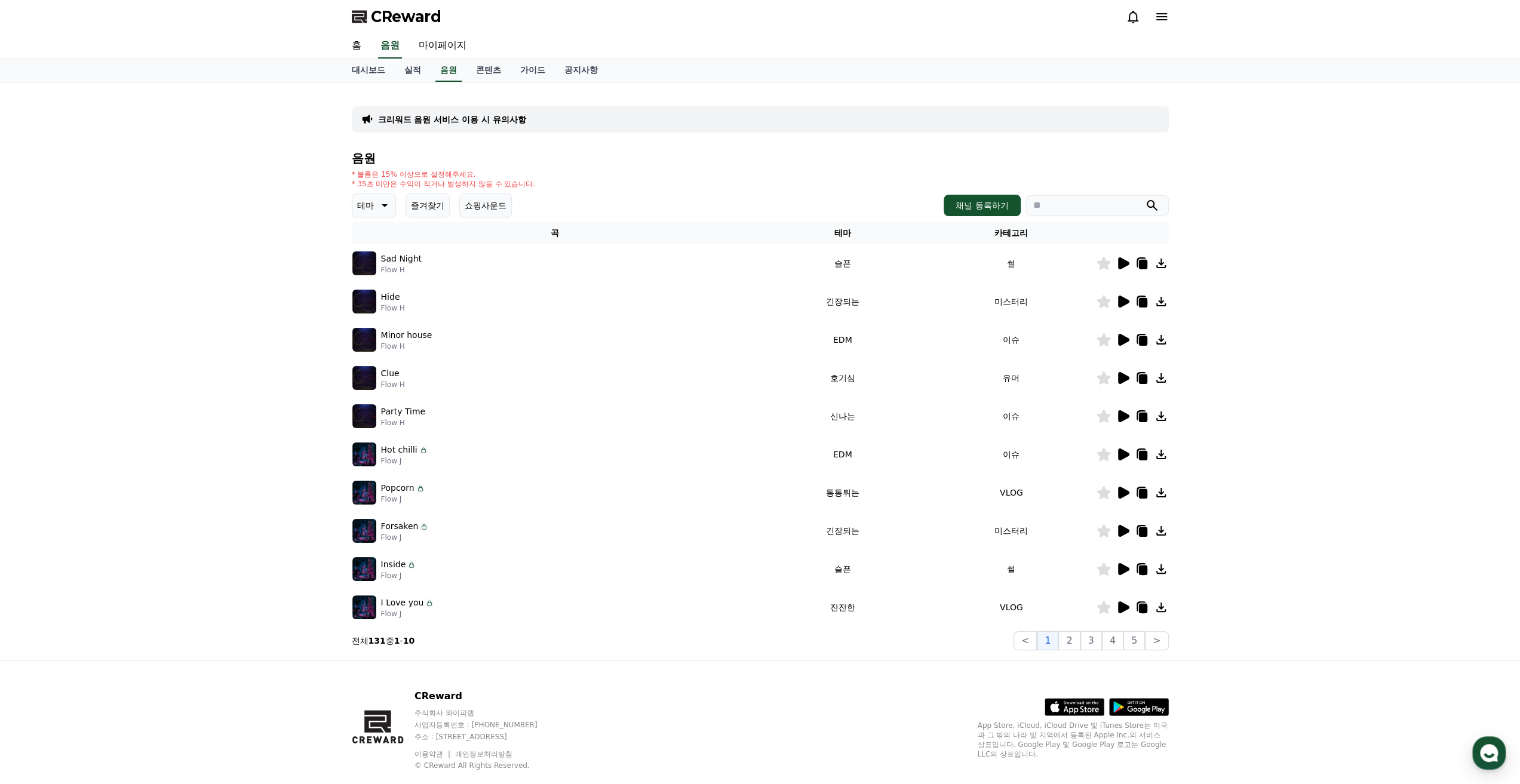
click at [1125, 570] on icon at bounding box center [1124, 569] width 11 height 12
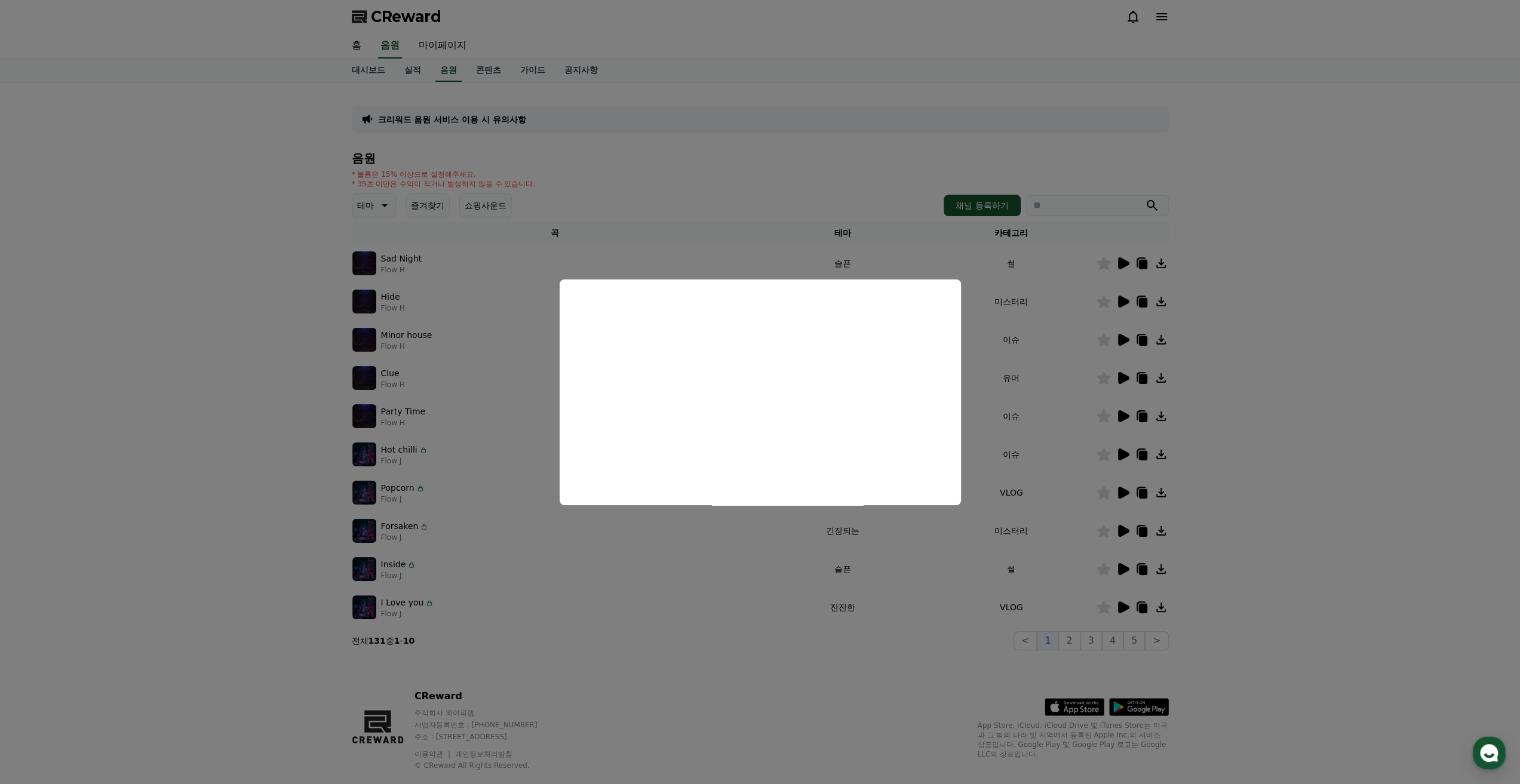
click at [1123, 416] on button "close modal" at bounding box center [760, 392] width 1520 height 784
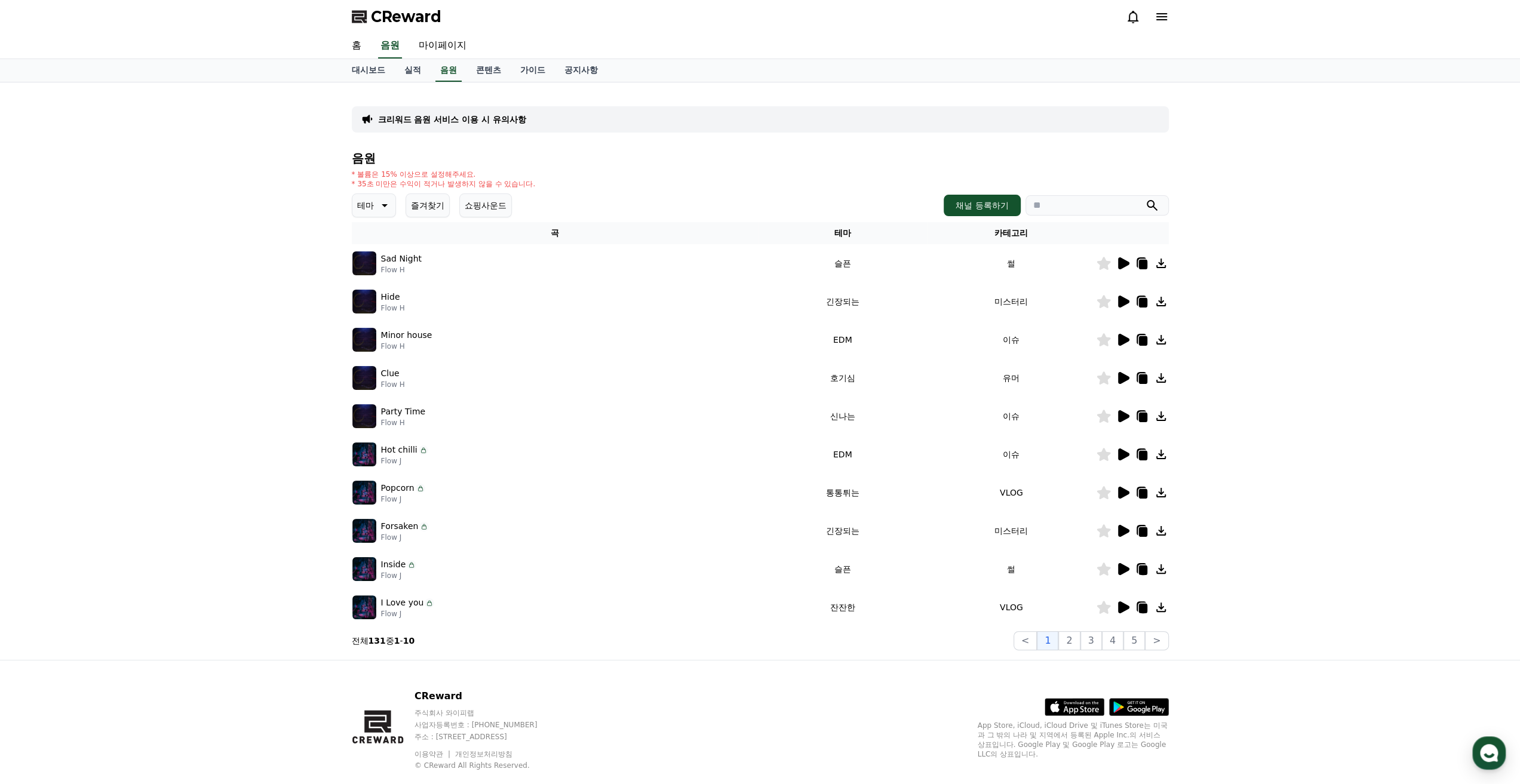
click at [1123, 416] on icon at bounding box center [1124, 416] width 11 height 12
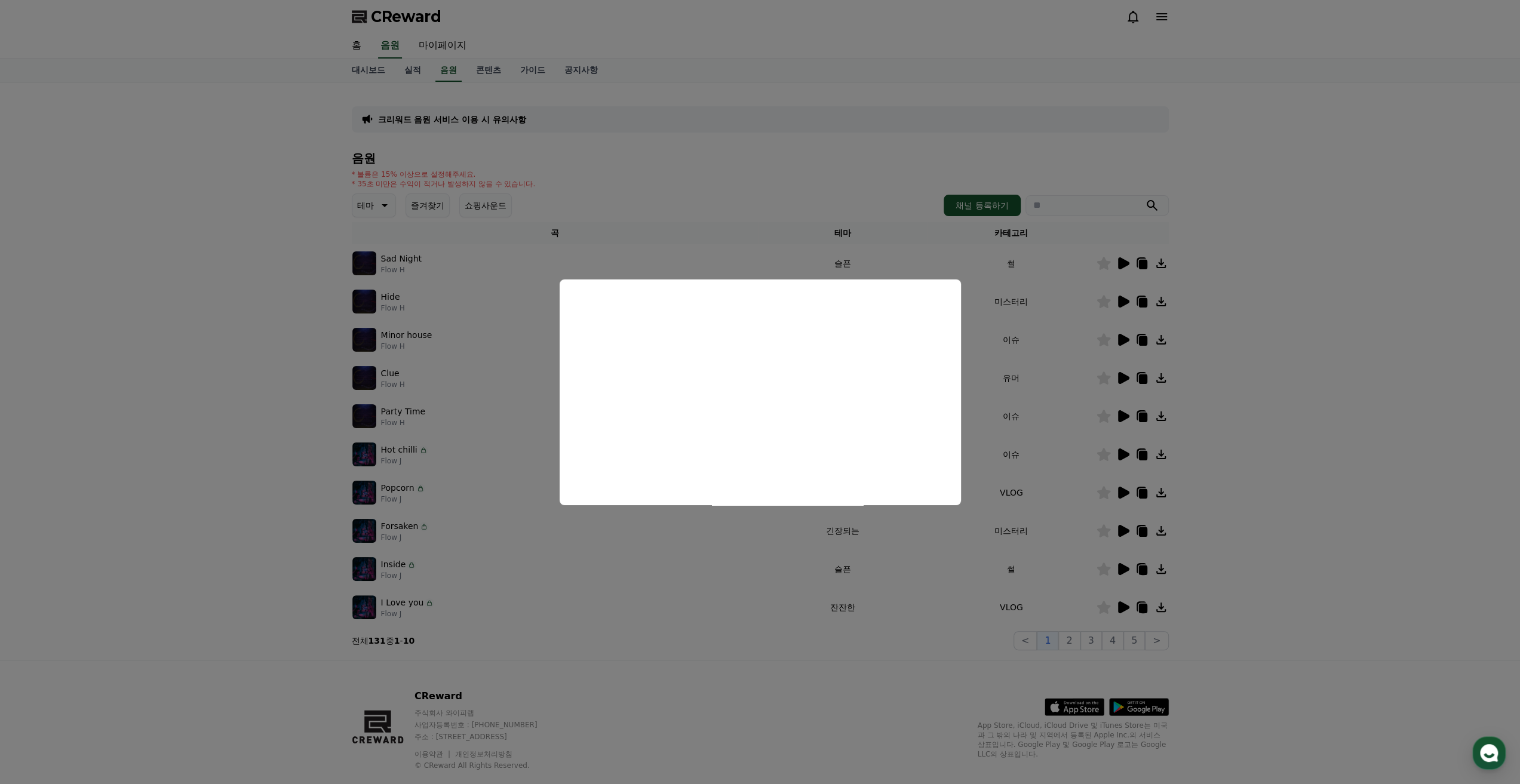
click at [1123, 341] on button "close modal" at bounding box center [760, 392] width 1520 height 784
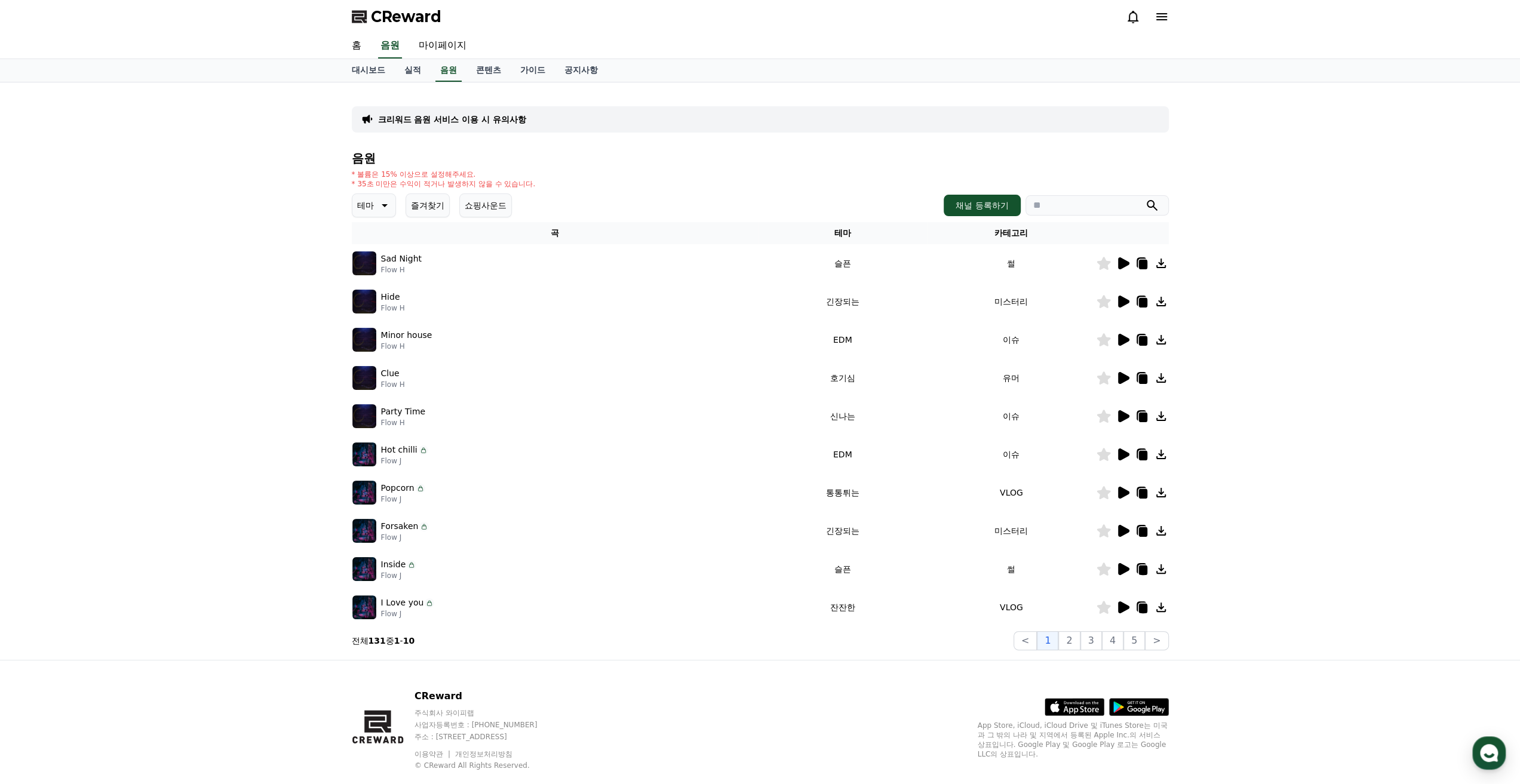
click at [1122, 340] on icon at bounding box center [1124, 339] width 11 height 12
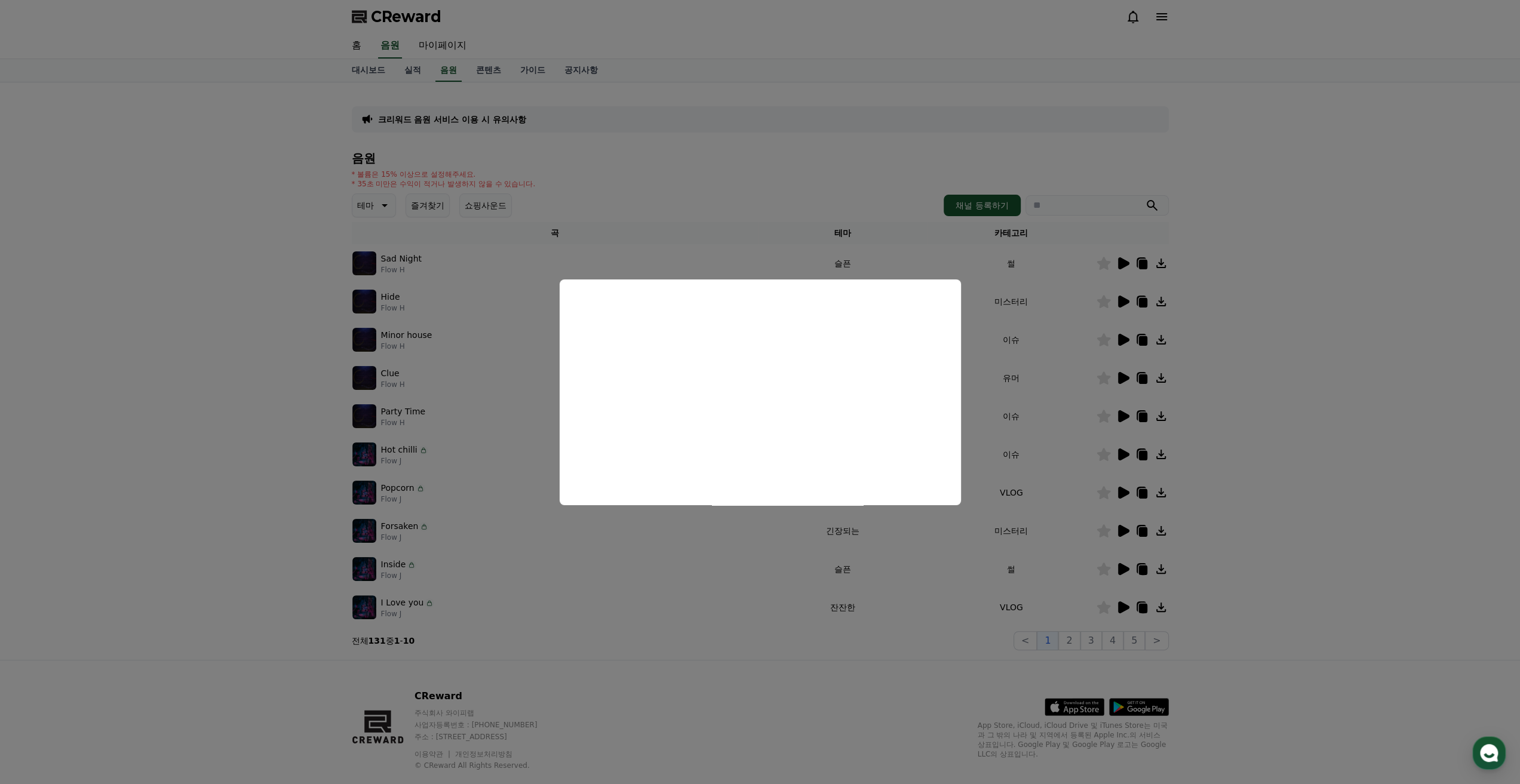
click at [1128, 416] on button "close modal" at bounding box center [760, 392] width 1520 height 784
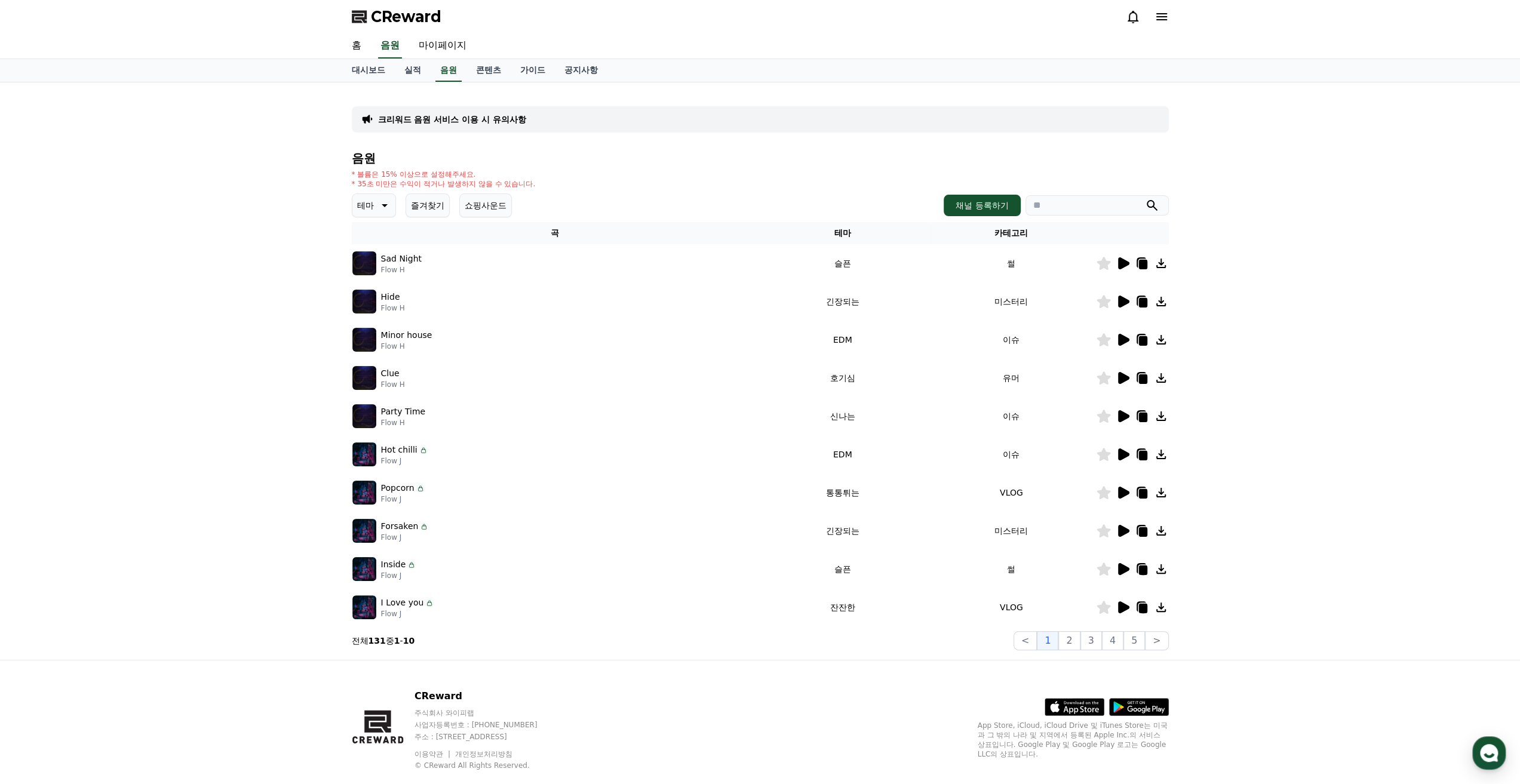
click at [1125, 415] on icon at bounding box center [1124, 416] width 11 height 12
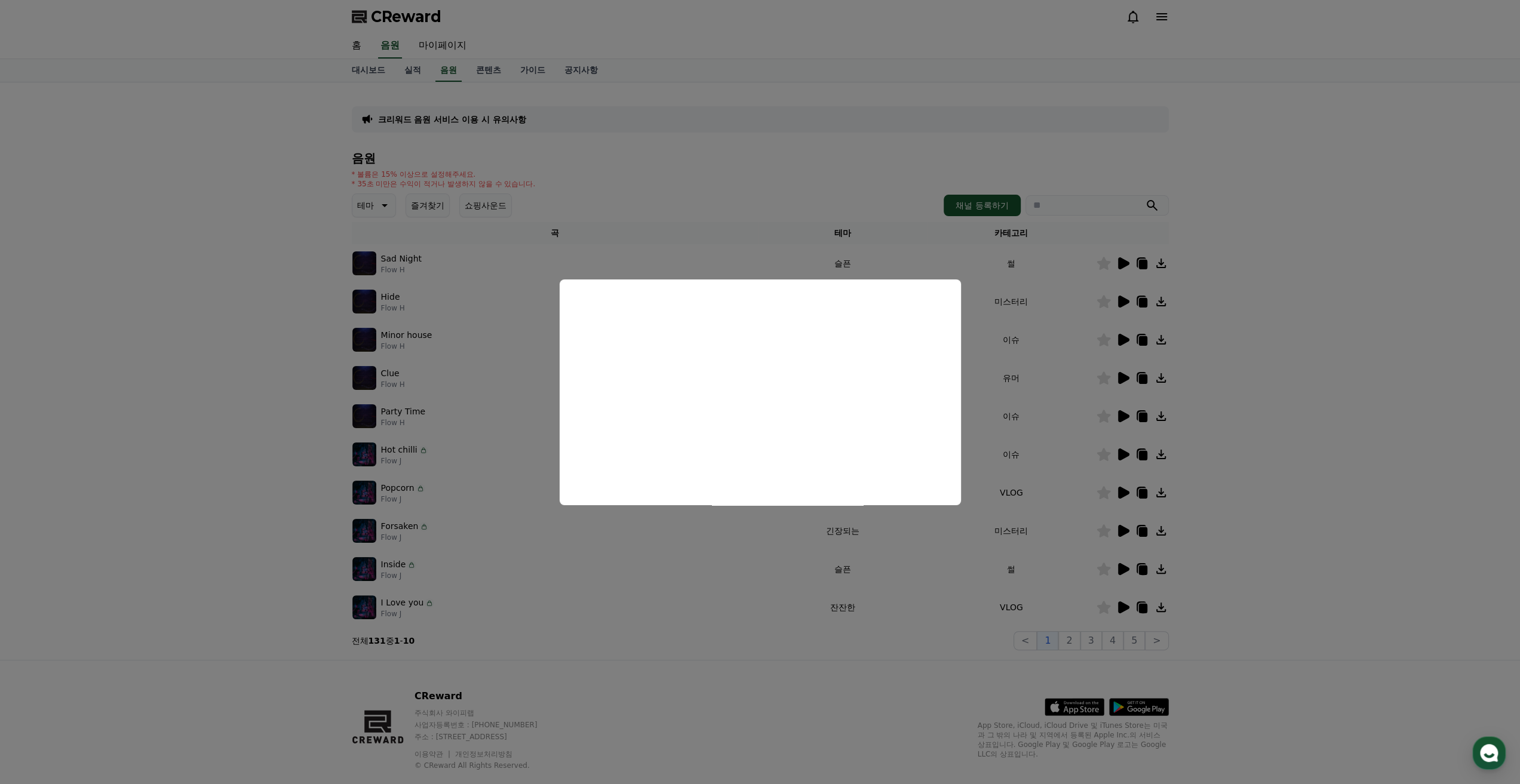
click at [1195, 453] on button "close modal" at bounding box center [760, 392] width 1520 height 784
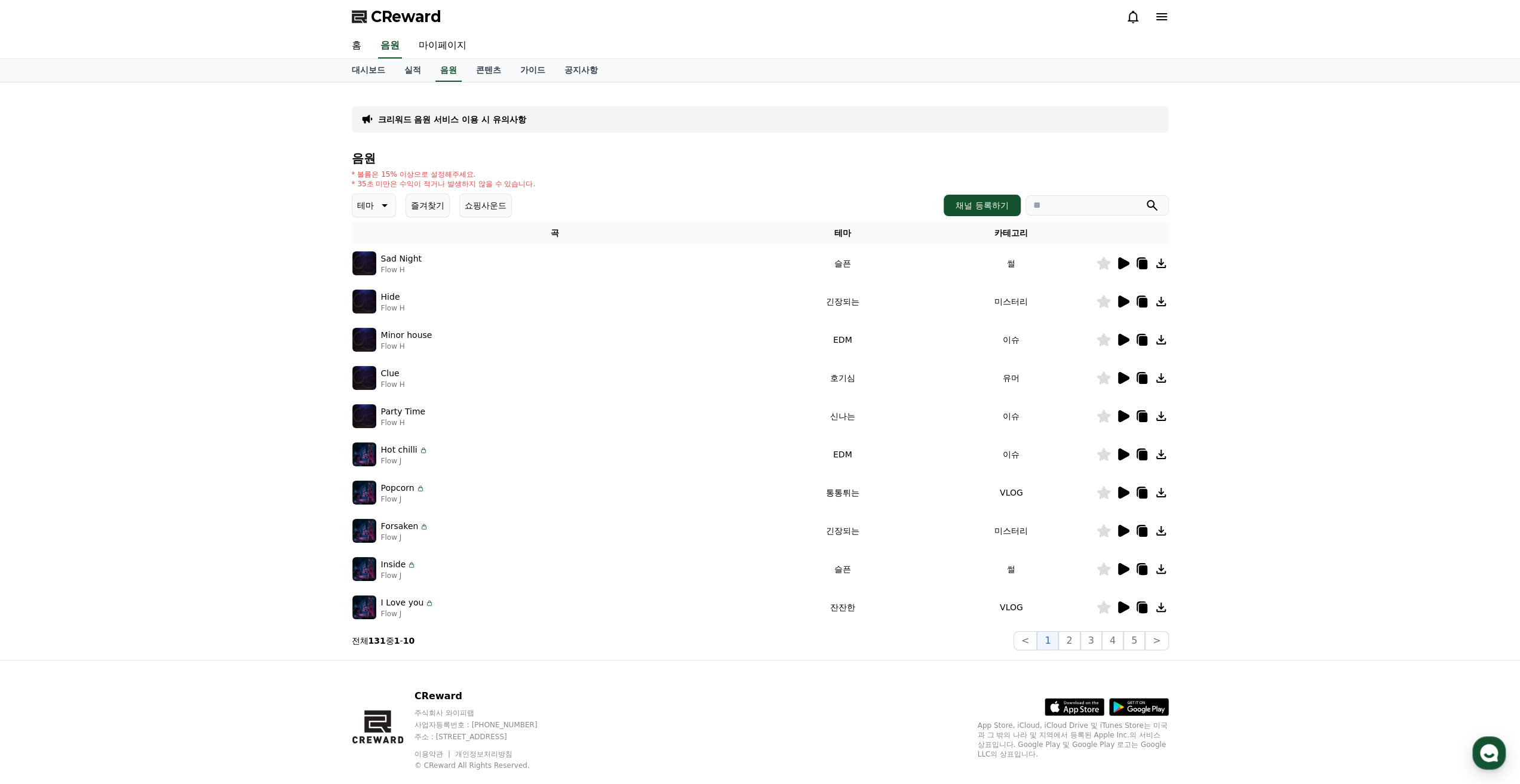
click at [1163, 412] on icon at bounding box center [1161, 416] width 15 height 15
